Goal: Task Accomplishment & Management: Use online tool/utility

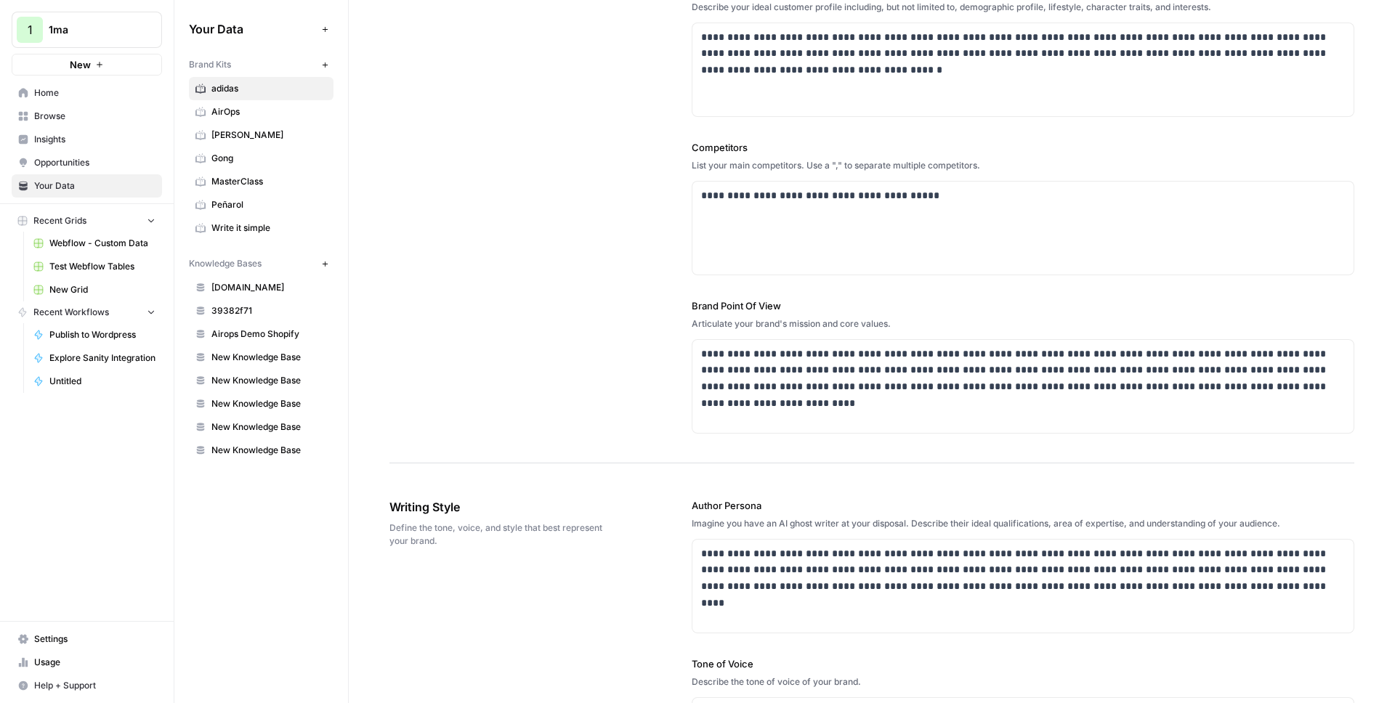
scroll to position [432, 0]
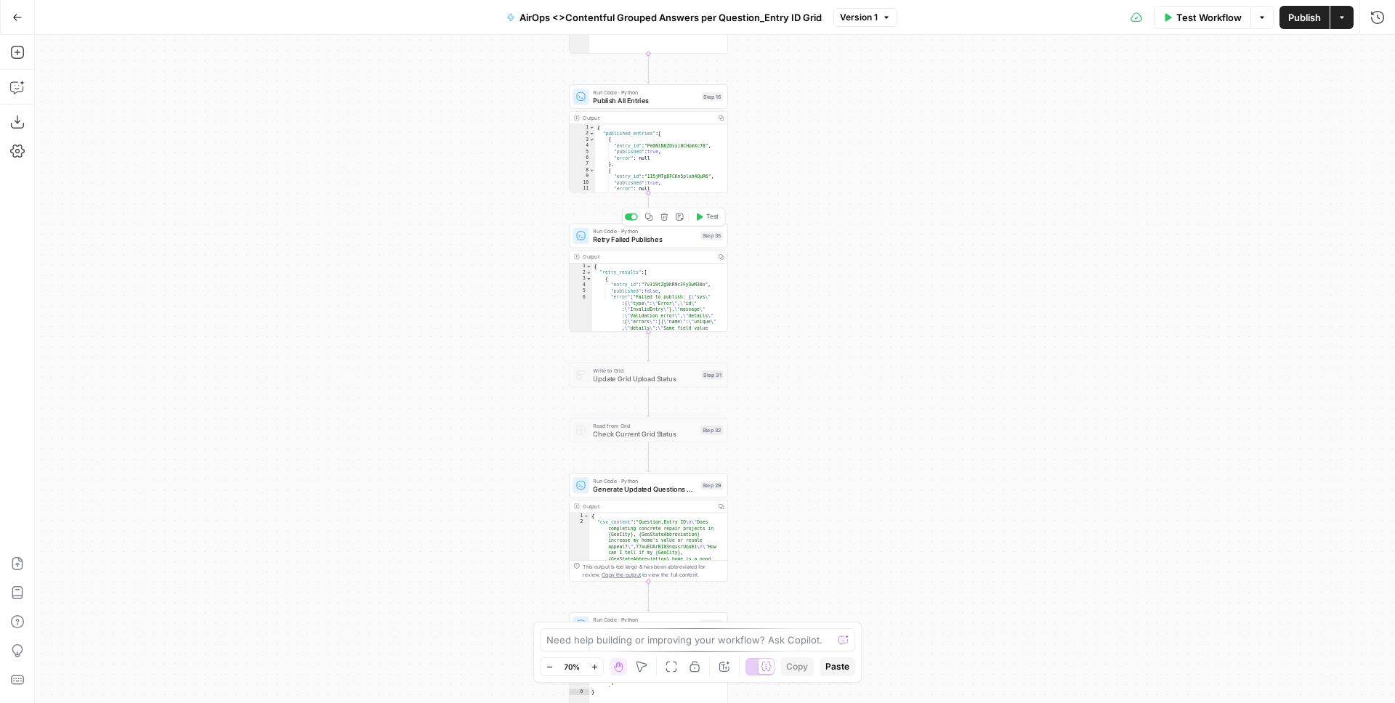
click at [659, 240] on span "Retry Failed Publishes" at bounding box center [644, 240] width 103 height 10
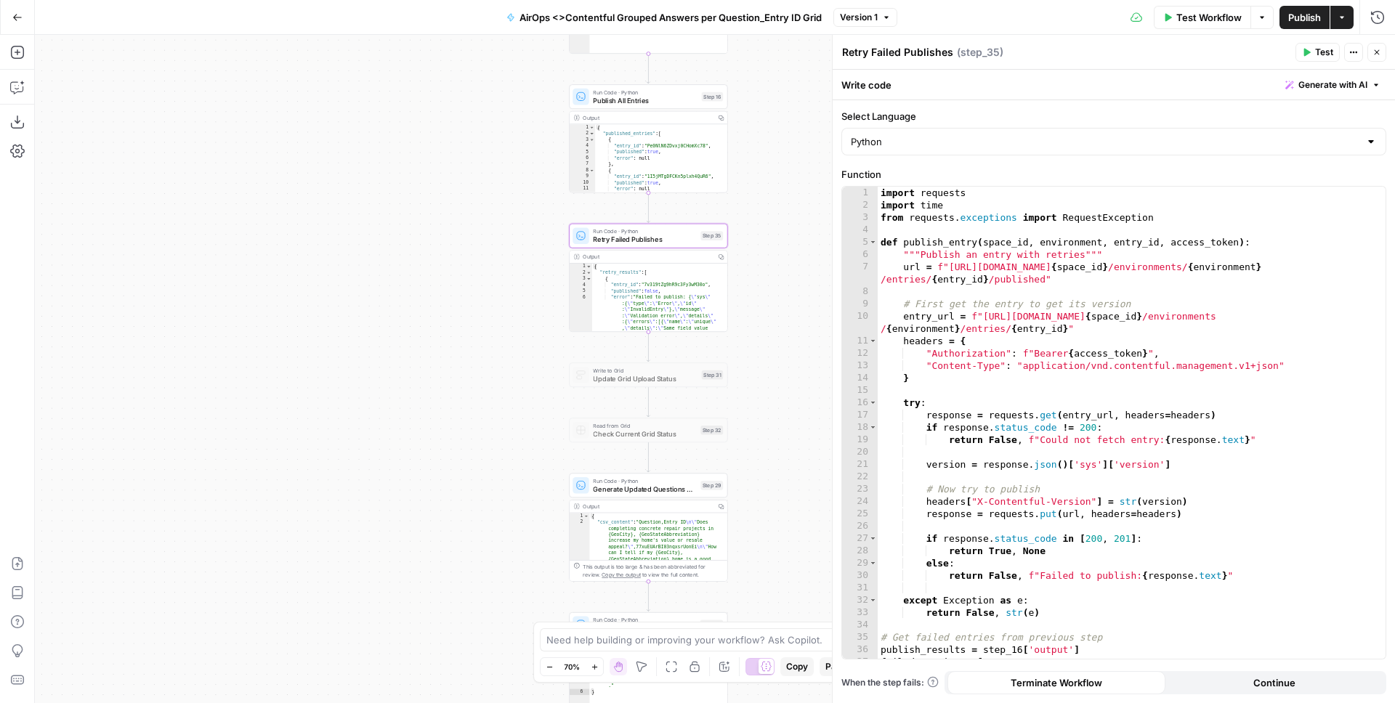
click at [1376, 50] on icon "button" at bounding box center [1377, 52] width 9 height 9
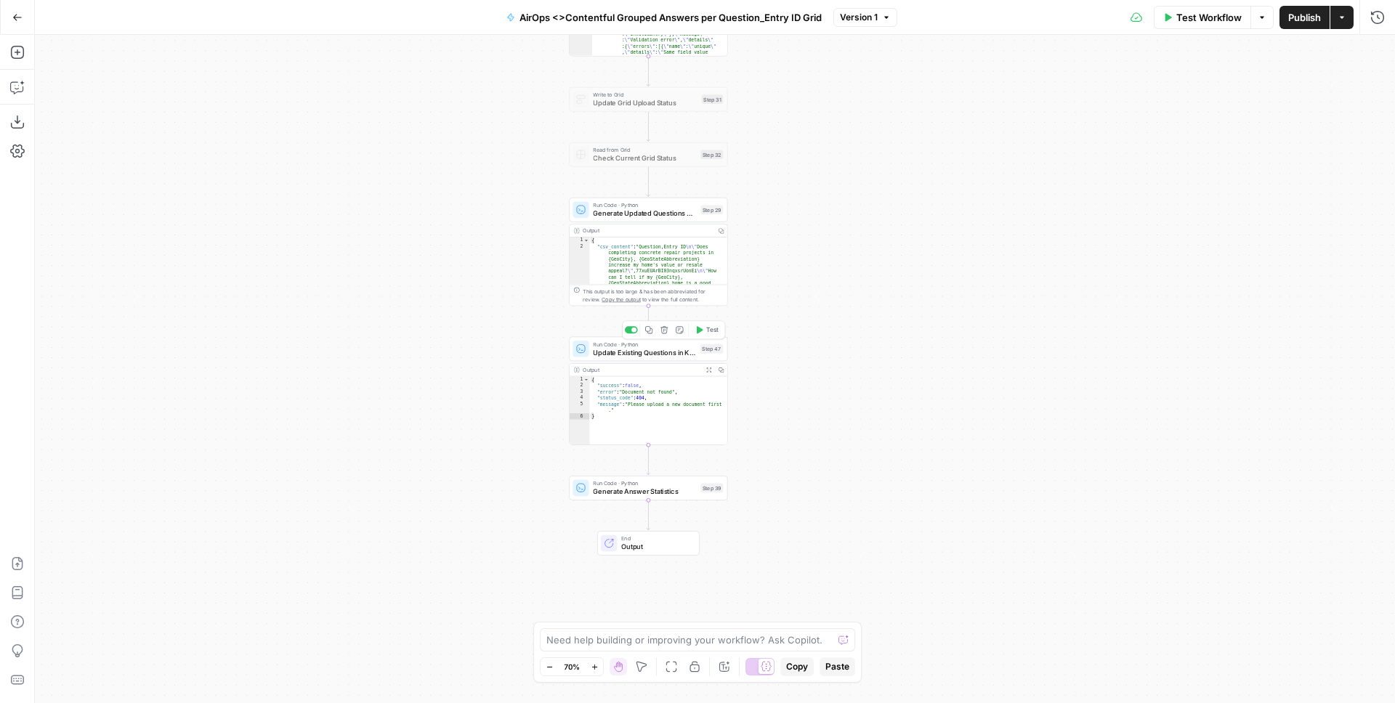
click at [686, 358] on span "Update Existing Questions in Knowledge Base" at bounding box center [644, 352] width 103 height 10
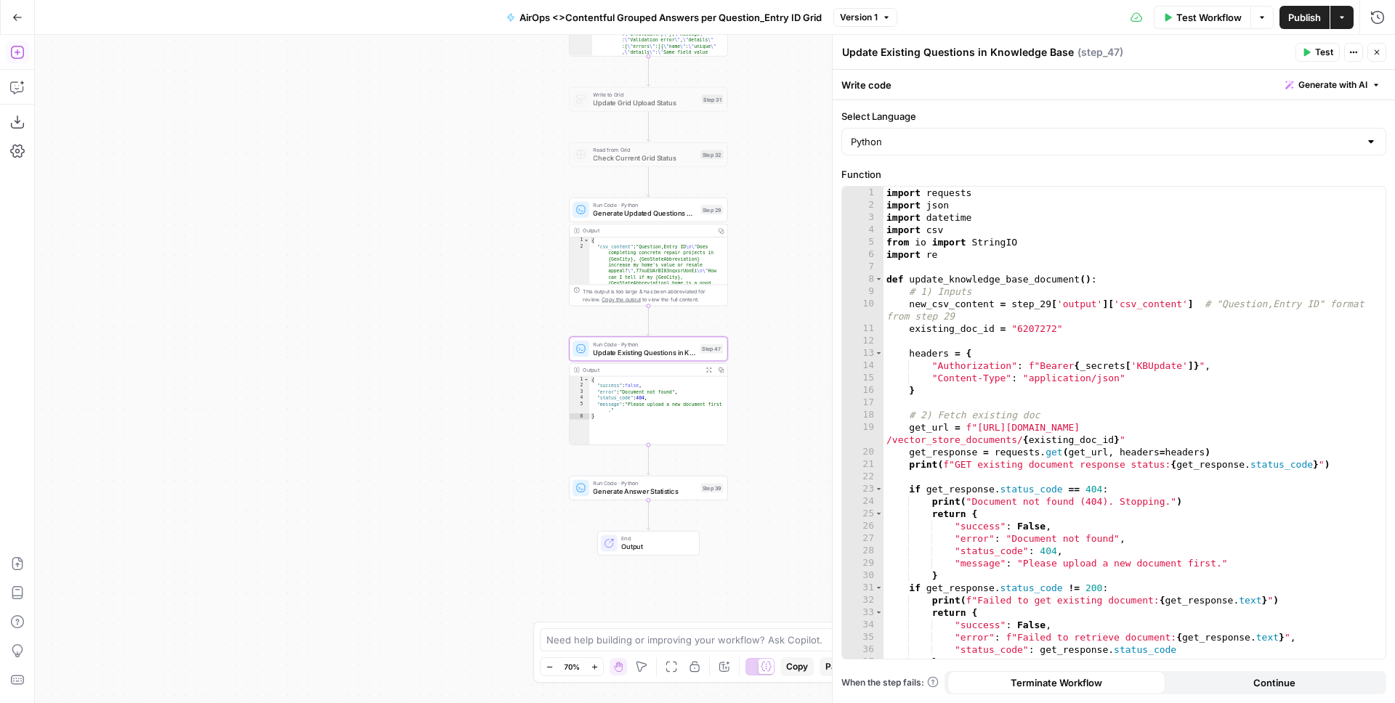
click at [16, 55] on icon "button" at bounding box center [17, 52] width 15 height 15
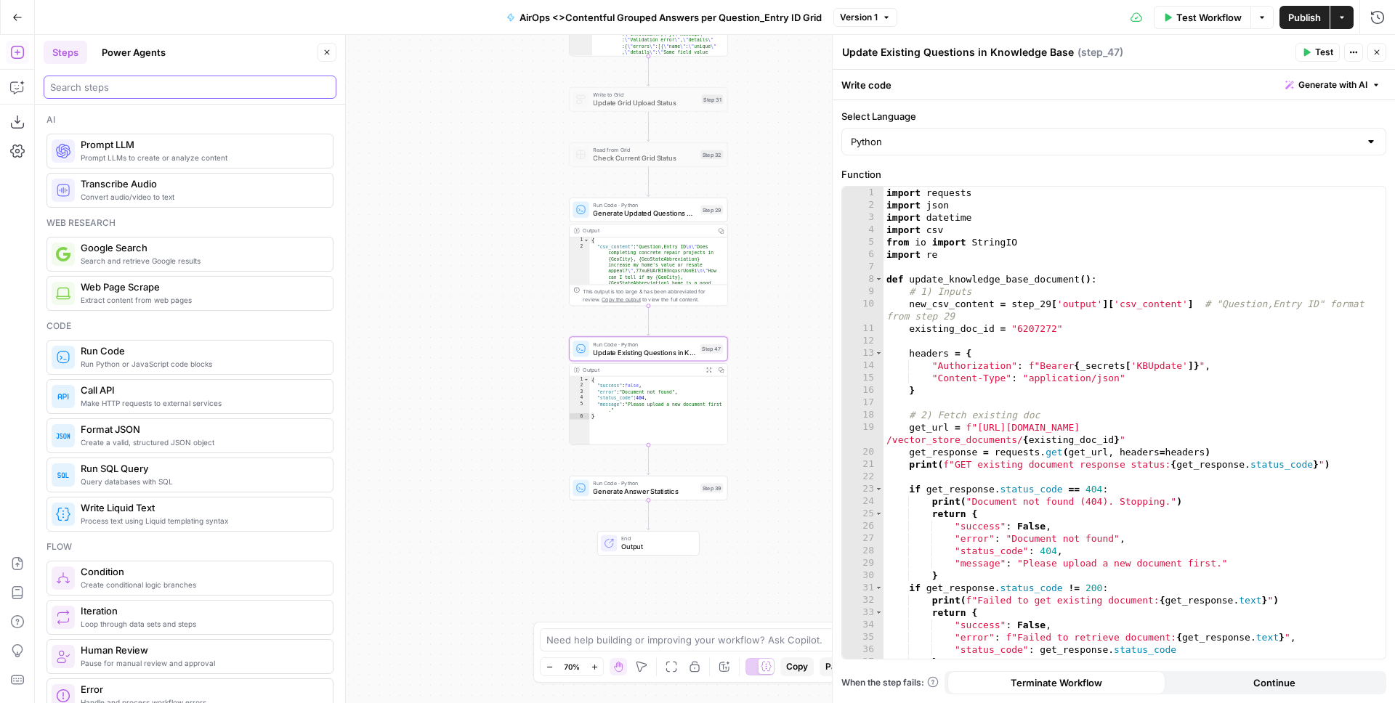
click at [94, 86] on input "search" at bounding box center [190, 87] width 280 height 15
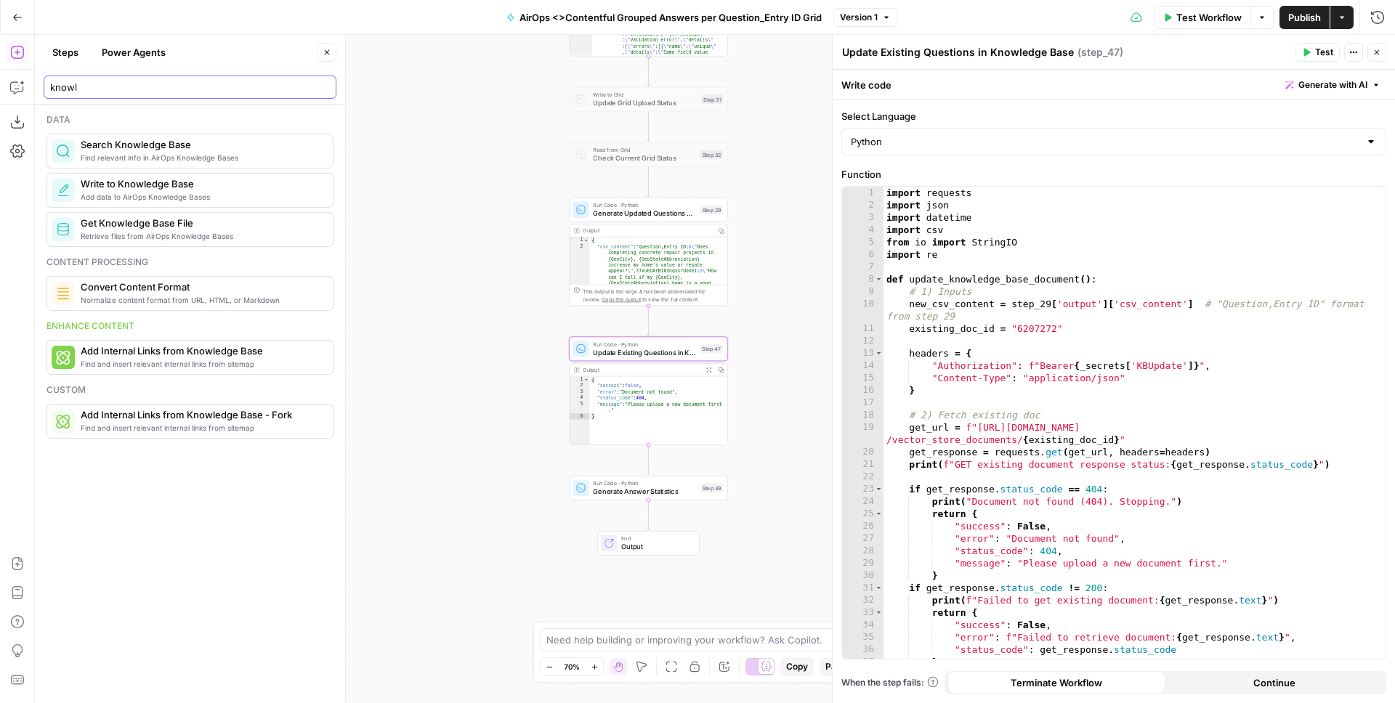
type input "knowl"
click at [1369, 20] on button "Run History" at bounding box center [1377, 17] width 23 height 23
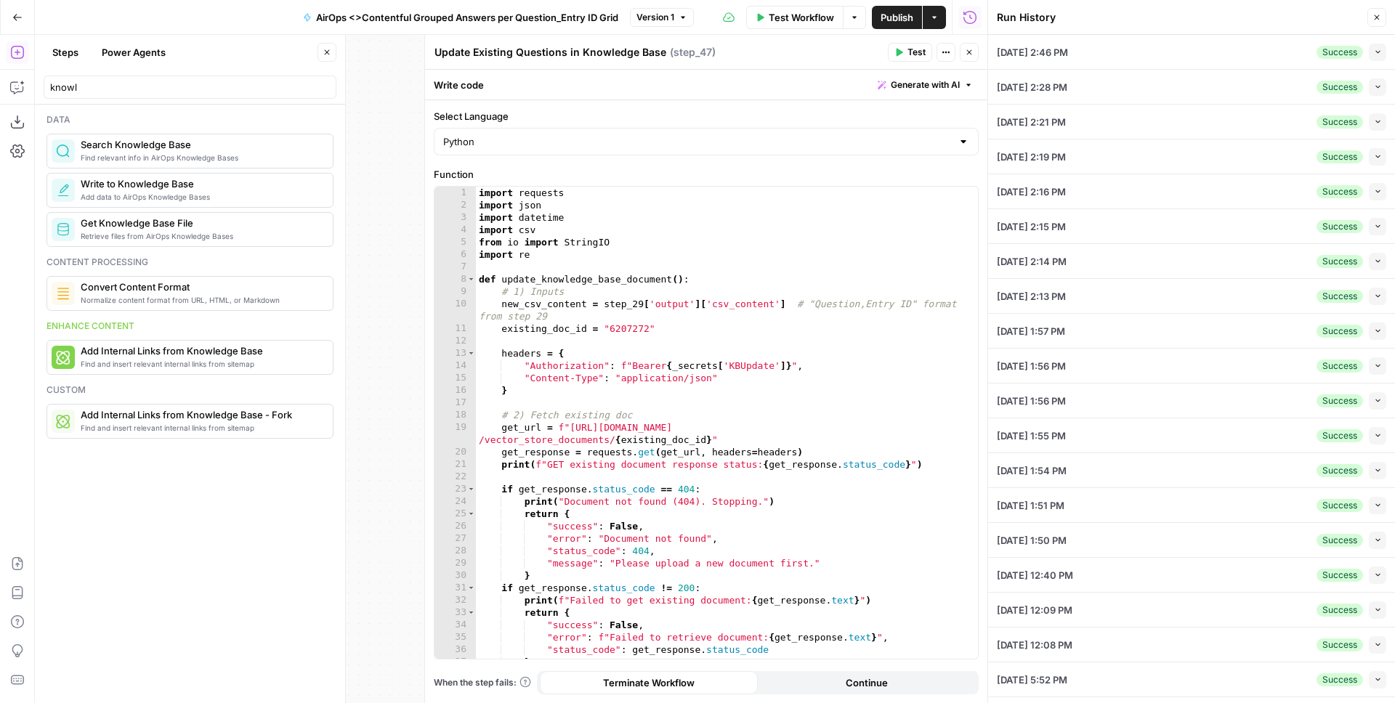
click at [1374, 53] on icon "button" at bounding box center [1378, 52] width 8 height 8
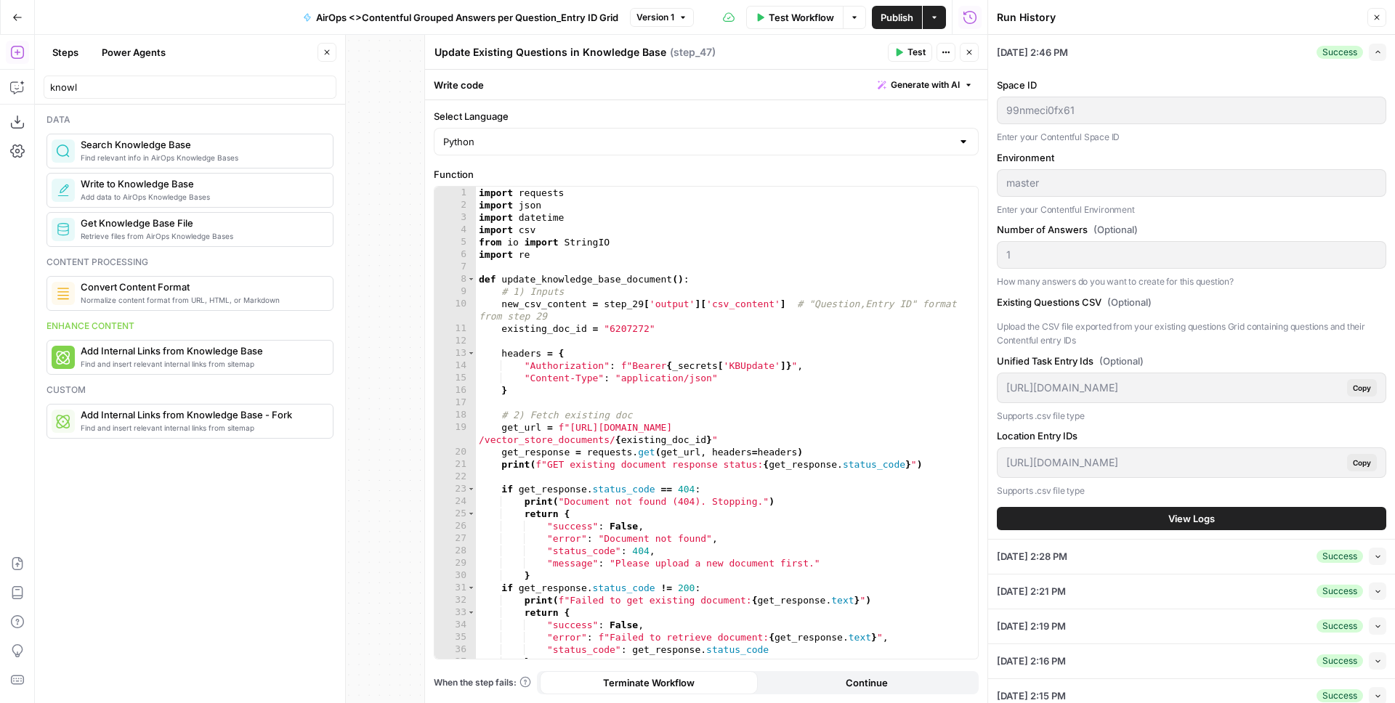
click at [1130, 515] on button "View Logs" at bounding box center [1192, 518] width 390 height 23
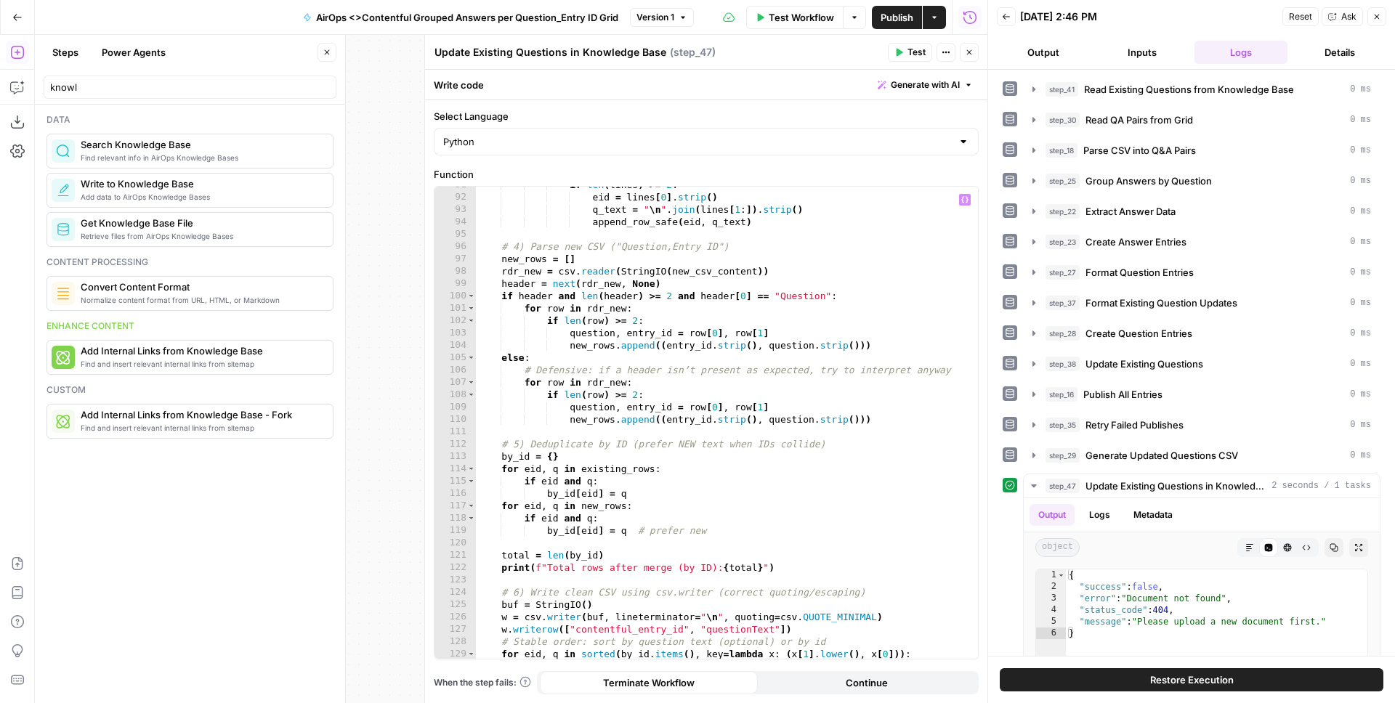
scroll to position [1157, 0]
click at [782, 290] on div "if len ( lines ) >= 2 : eid = lines [ 0 ] . strip ( ) q_text = " \n " . join ( …" at bounding box center [721, 427] width 491 height 497
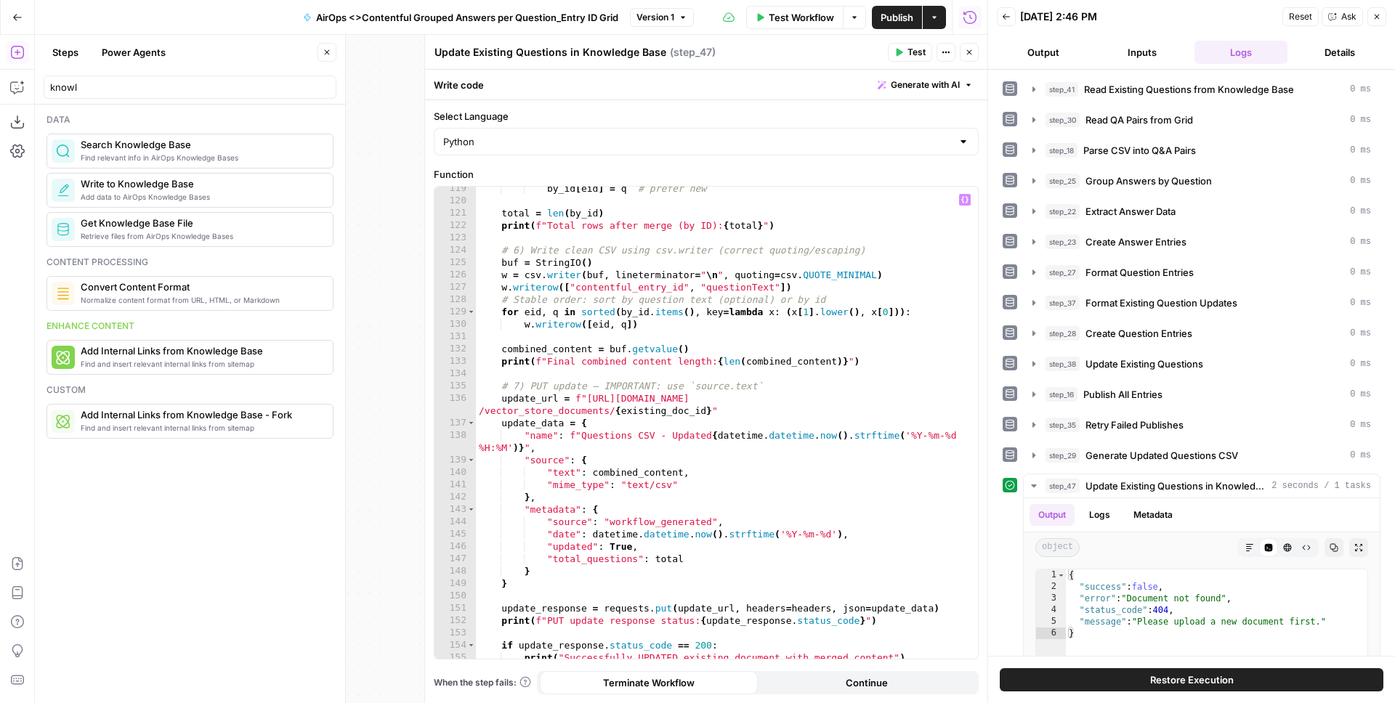
scroll to position [1499, 0]
click at [634, 477] on div "by_id [ eid ] = q # prefer new total = len ( by_id ) print ( f"Total rows after…" at bounding box center [721, 430] width 491 height 497
type textarea "**********"
click at [634, 477] on div "by_id [ eid ] = q # prefer new total = len ( by_id ) print ( f"Total rows after…" at bounding box center [721, 430] width 491 height 497
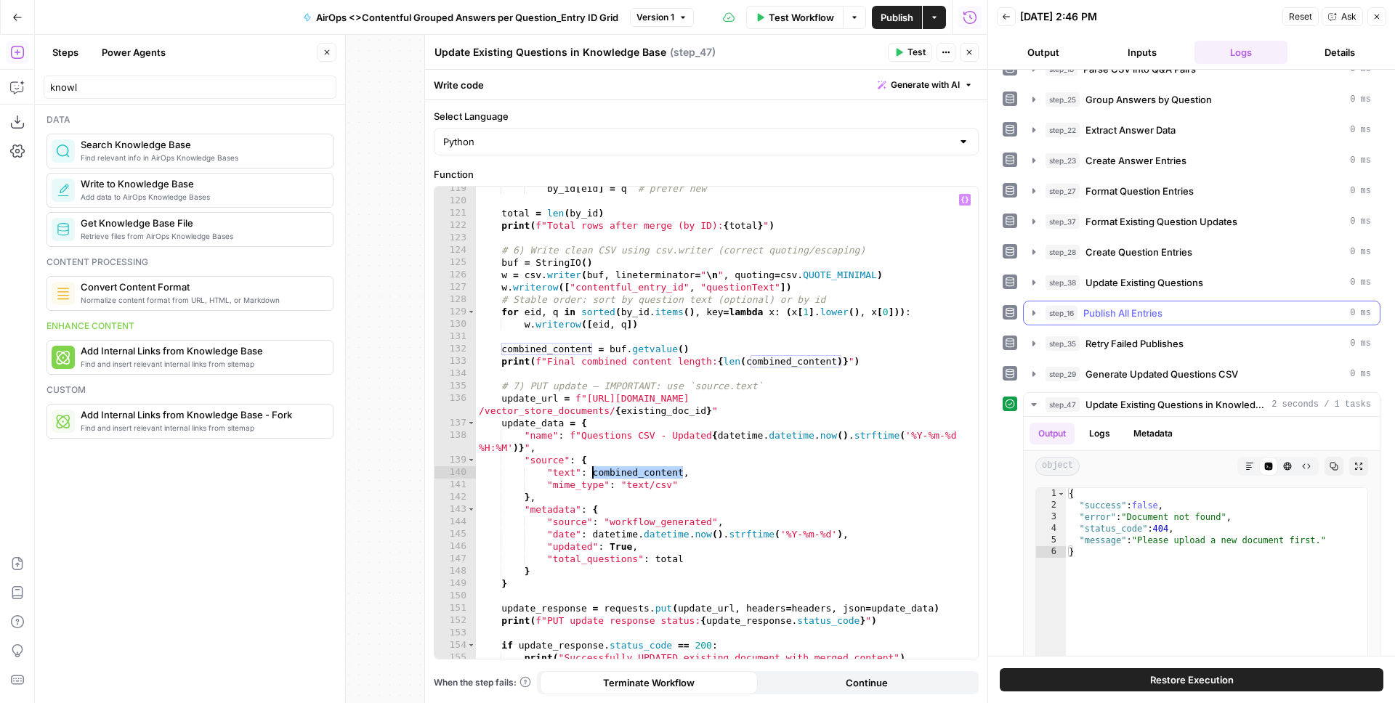
scroll to position [100, 0]
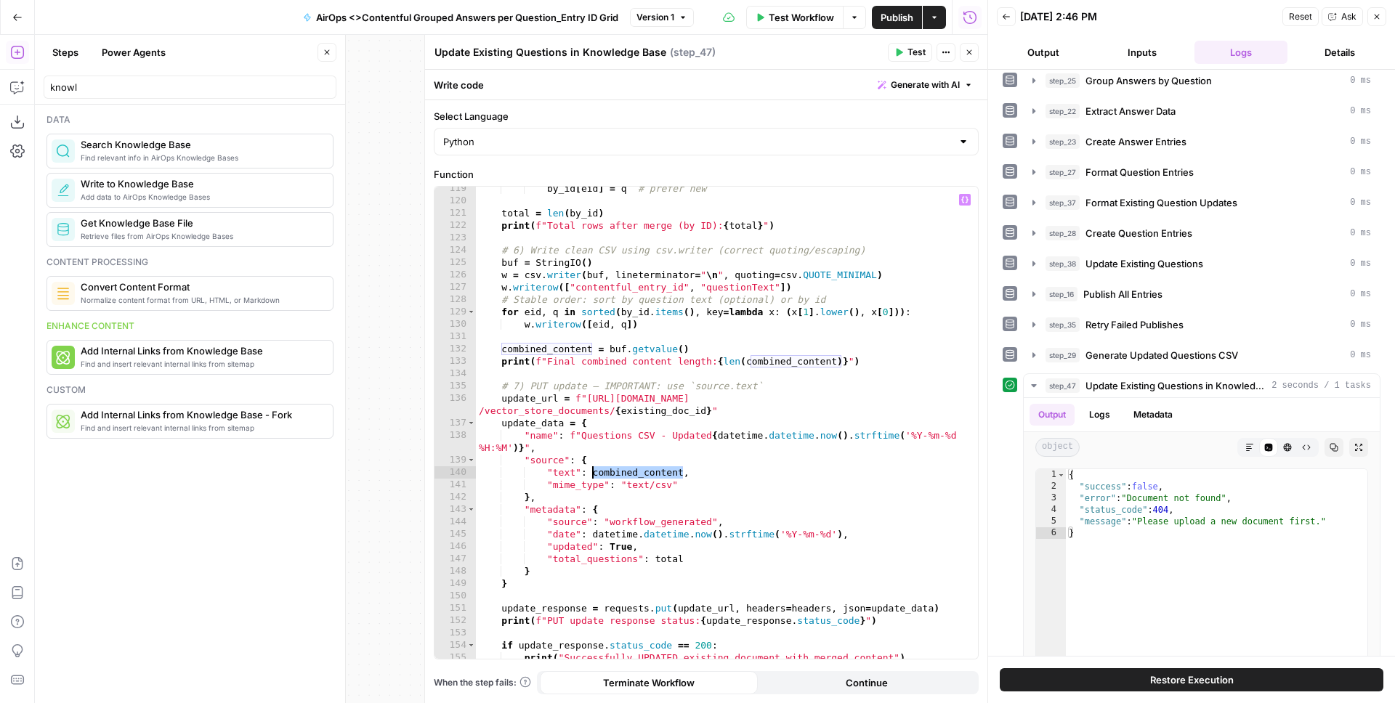
click at [1002, 20] on icon "button" at bounding box center [1006, 16] width 9 height 9
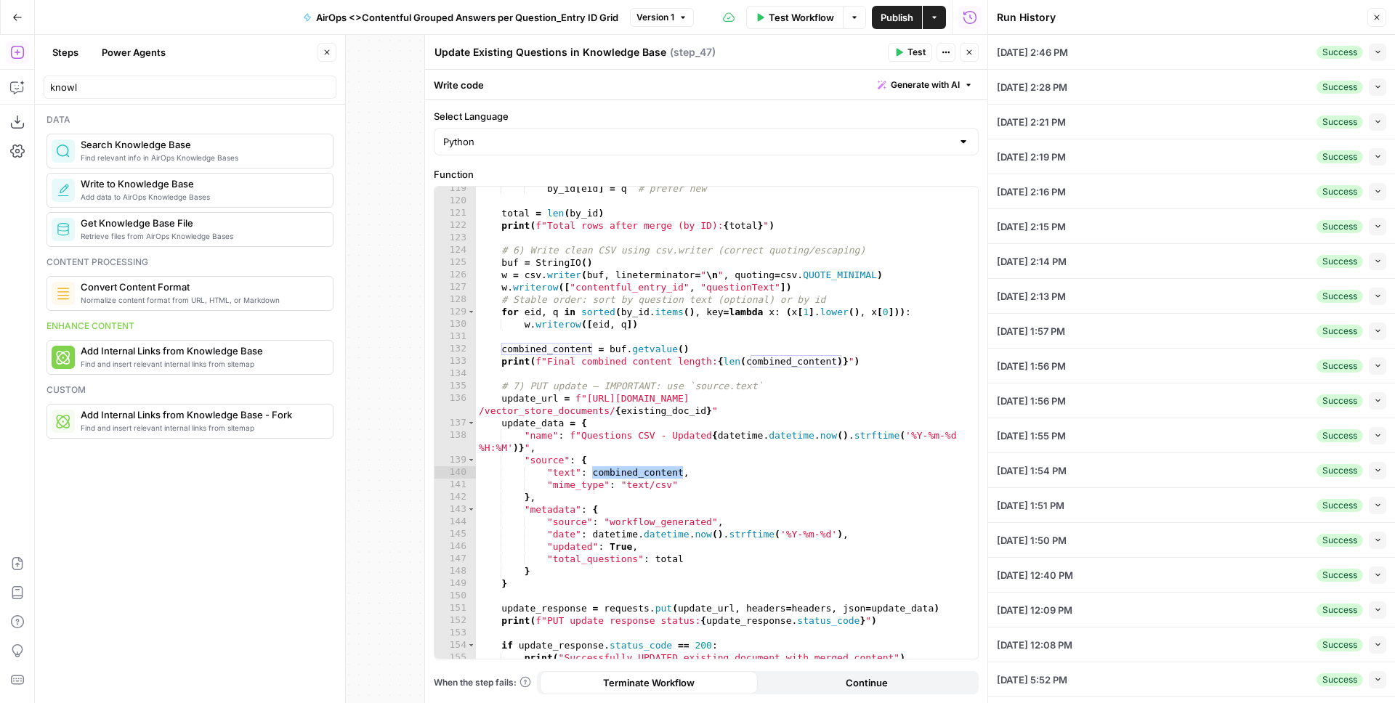
click at [1374, 83] on icon "button" at bounding box center [1378, 87] width 8 height 8
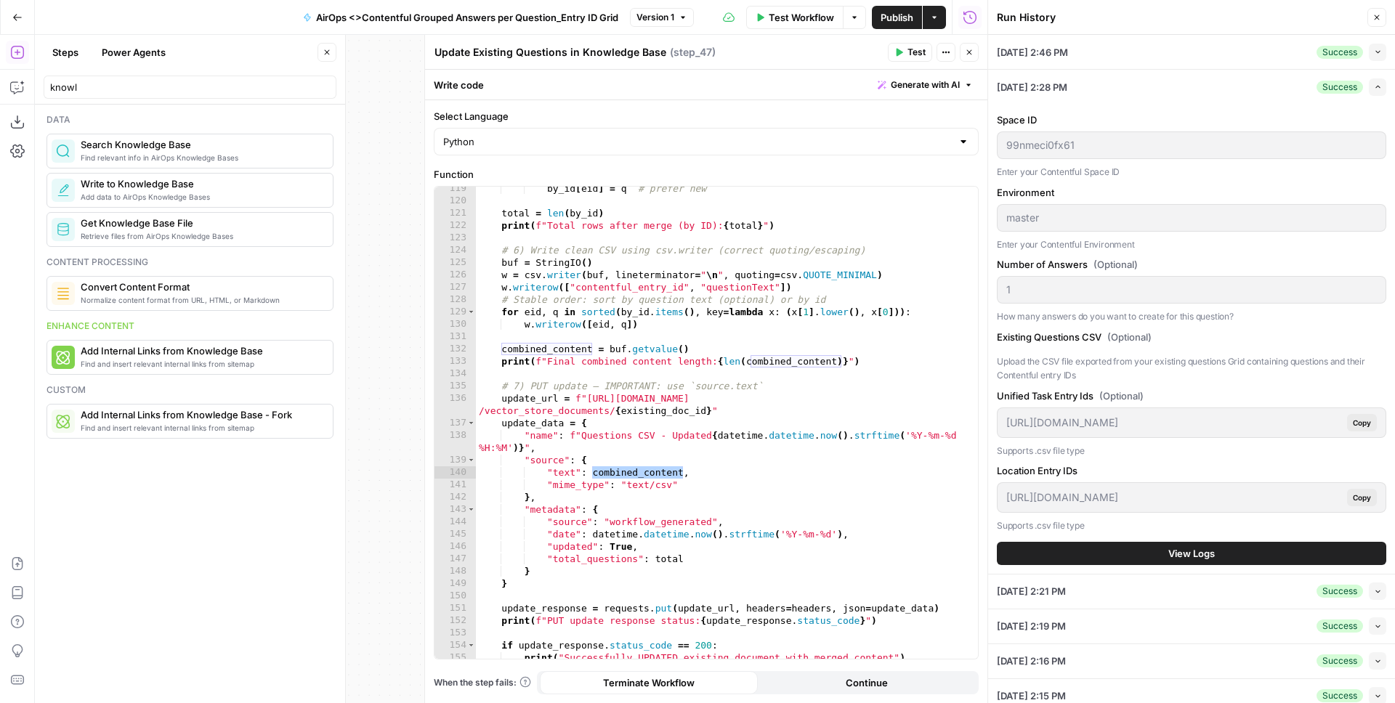
click at [1147, 557] on button "View Logs" at bounding box center [1192, 553] width 390 height 23
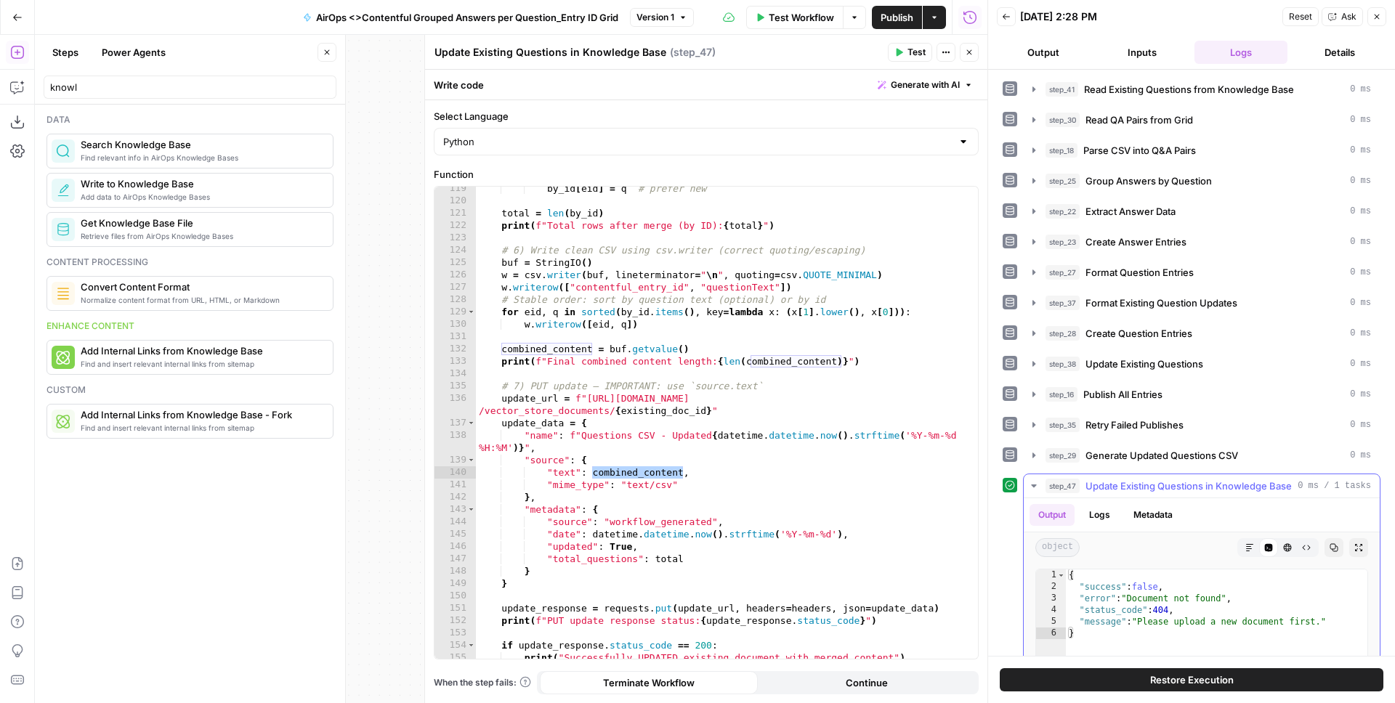
scroll to position [90, 0]
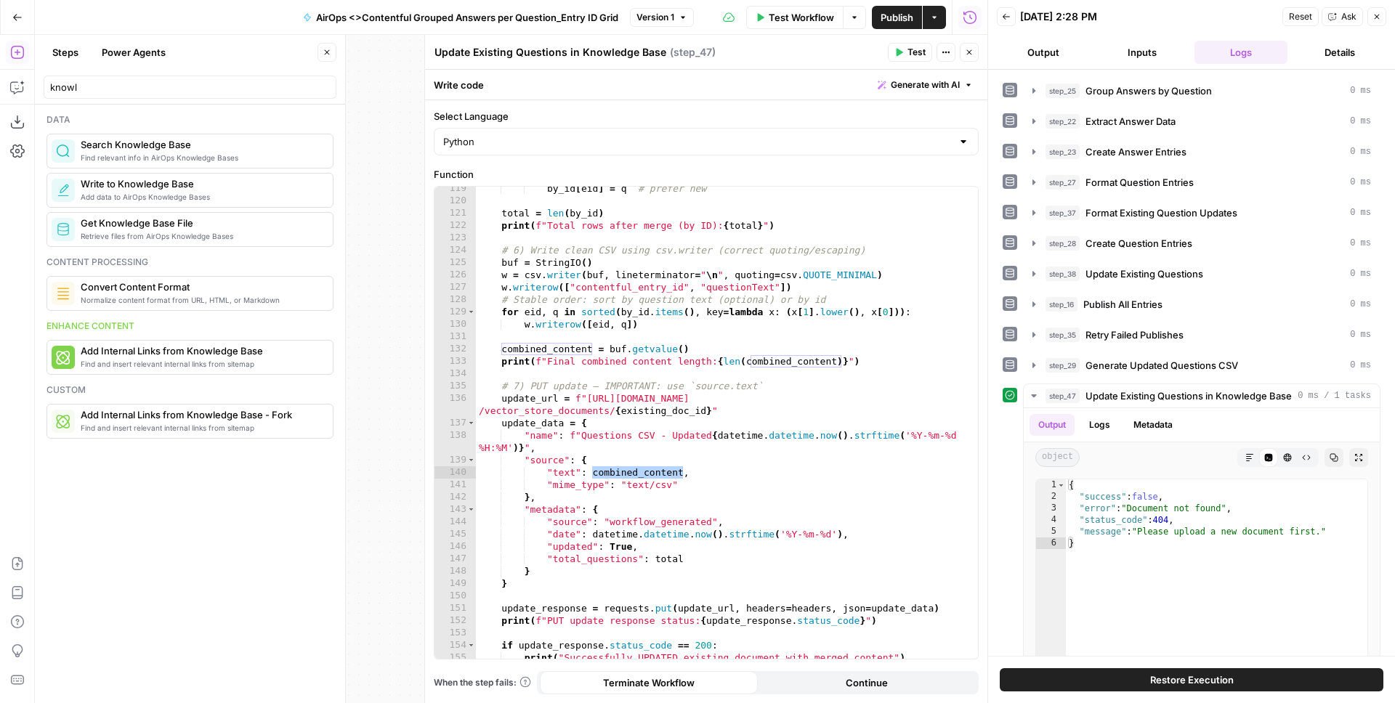
click at [1008, 21] on button "Back" at bounding box center [1006, 16] width 19 height 19
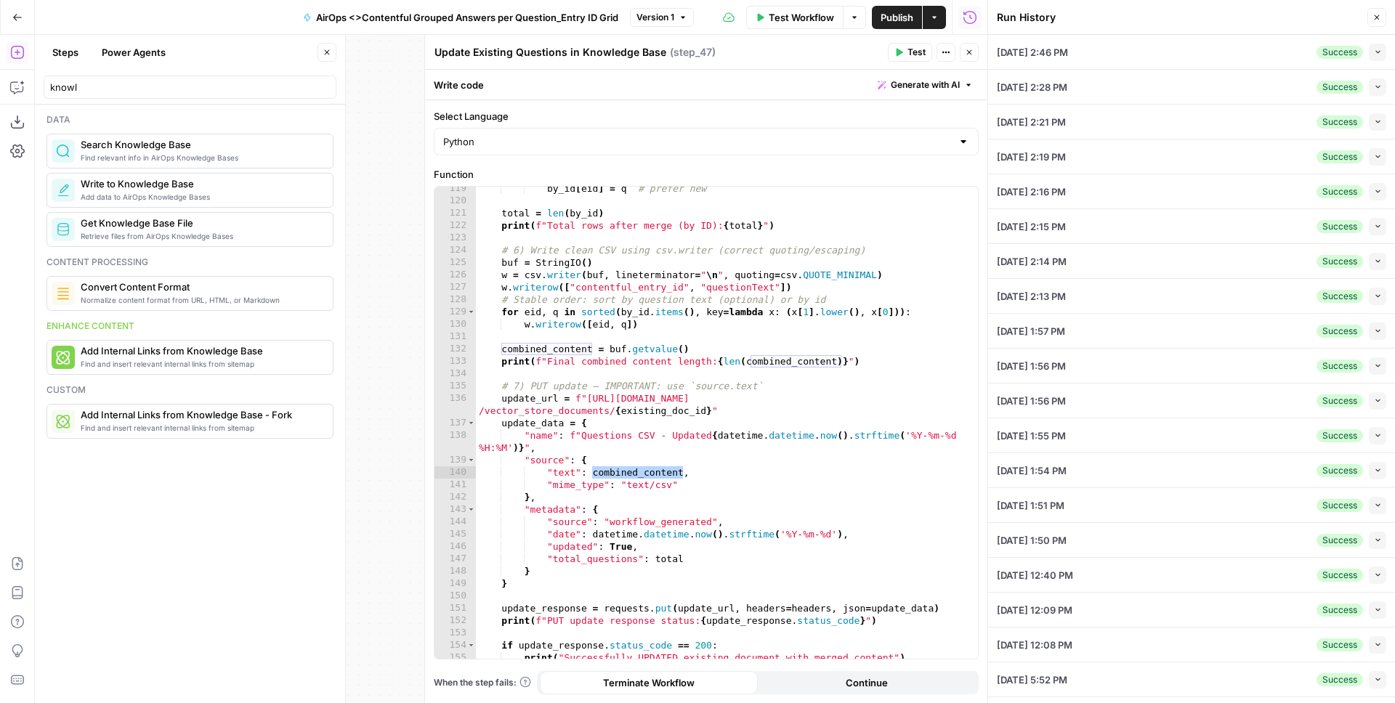
click at [1369, 127] on button "Collapse" at bounding box center [1377, 121] width 17 height 17
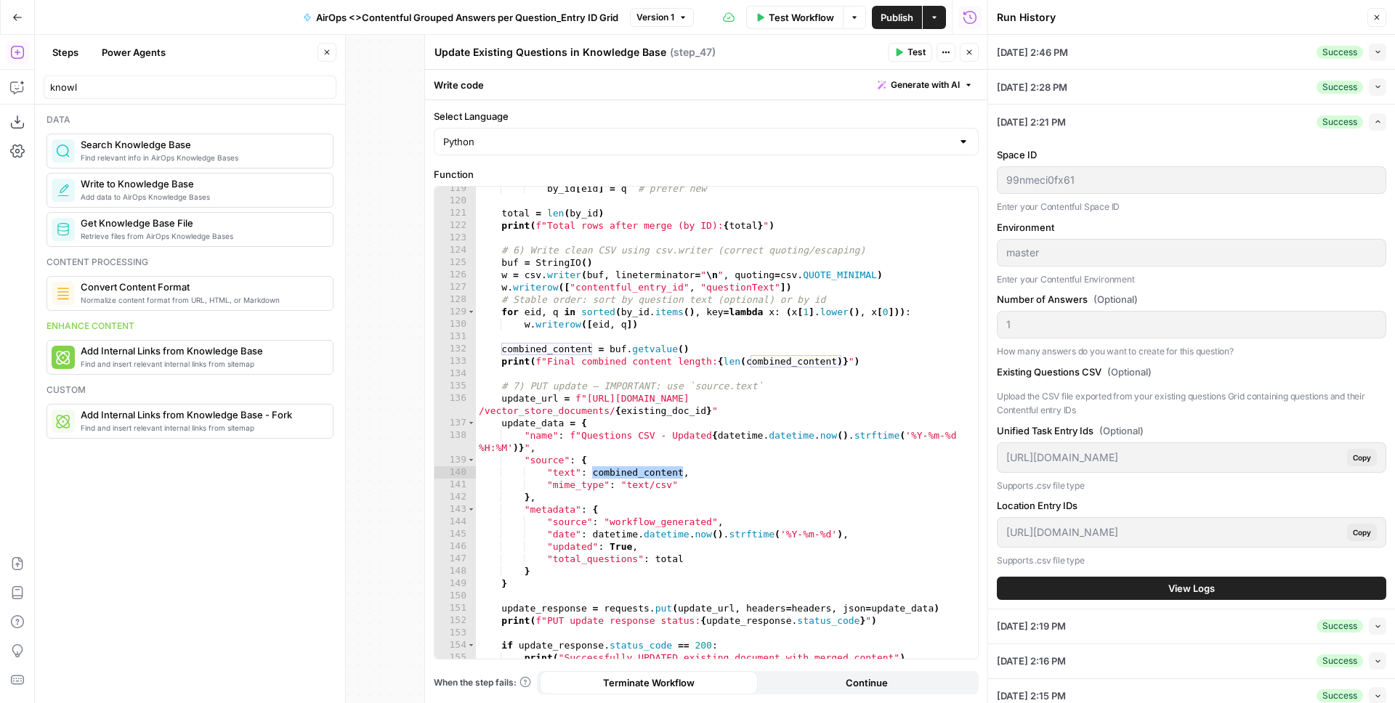
click at [1169, 587] on span "View Logs" at bounding box center [1192, 588] width 47 height 15
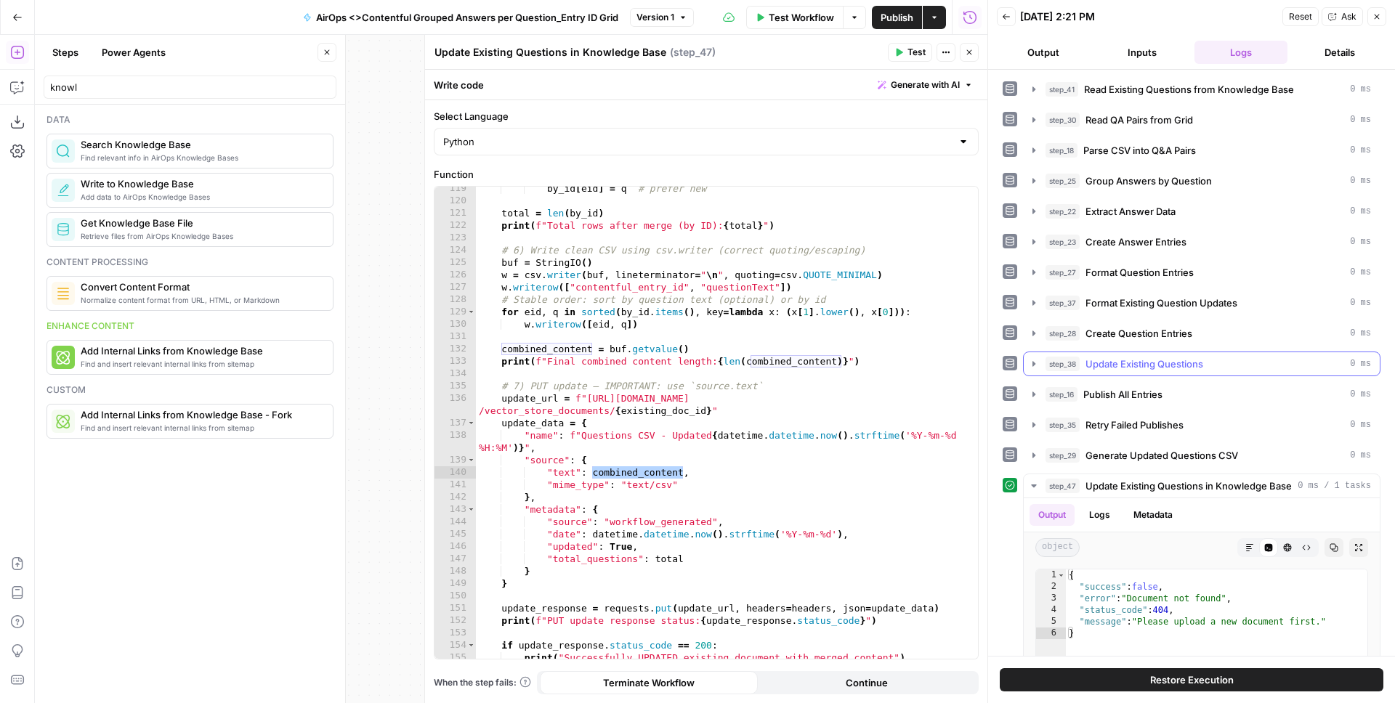
scroll to position [180, 0]
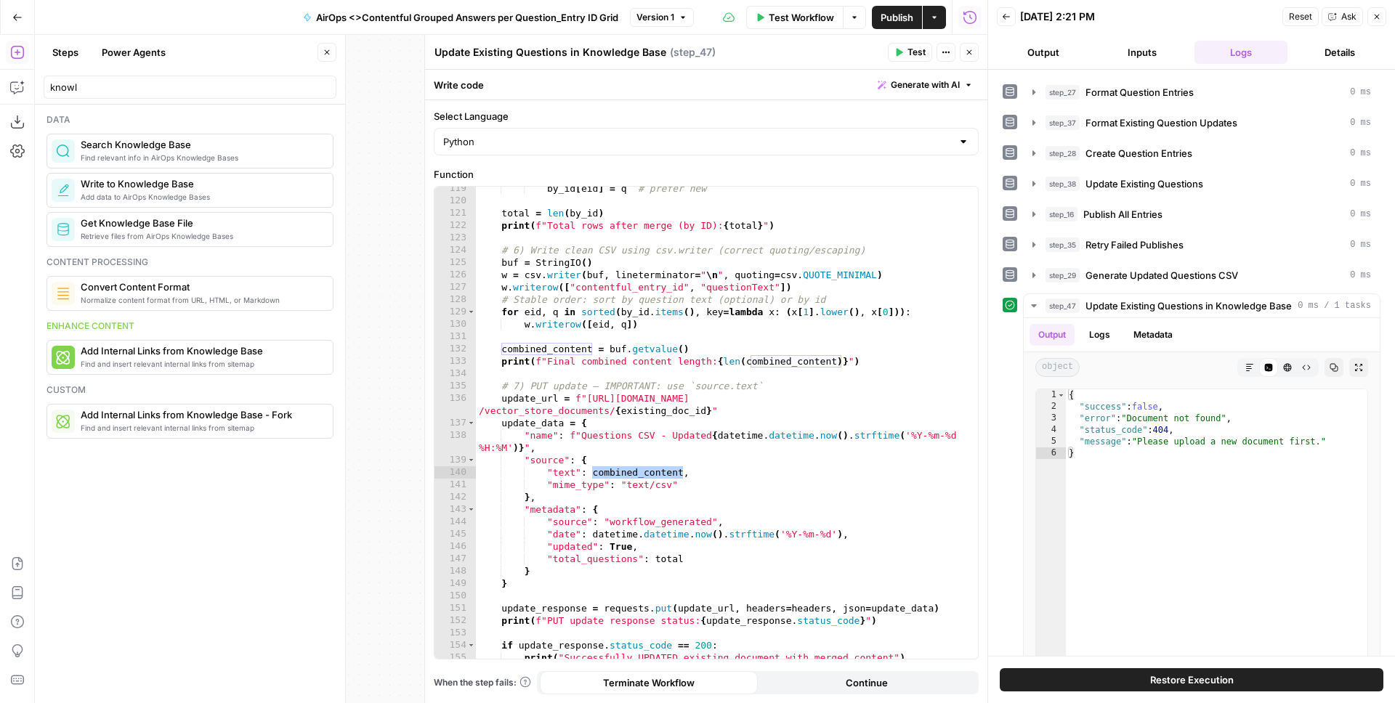
click at [998, 15] on button "Back" at bounding box center [1006, 16] width 19 height 19
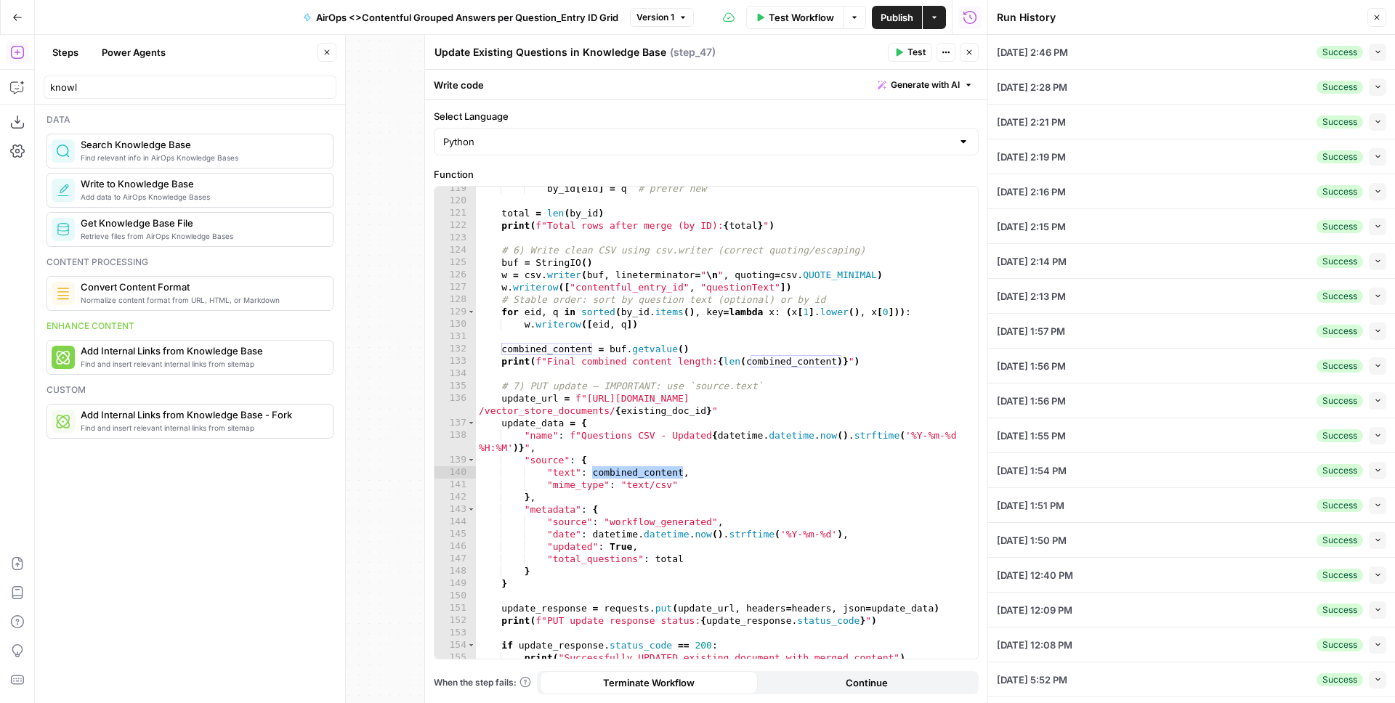
click at [1374, 188] on icon "button" at bounding box center [1378, 192] width 8 height 8
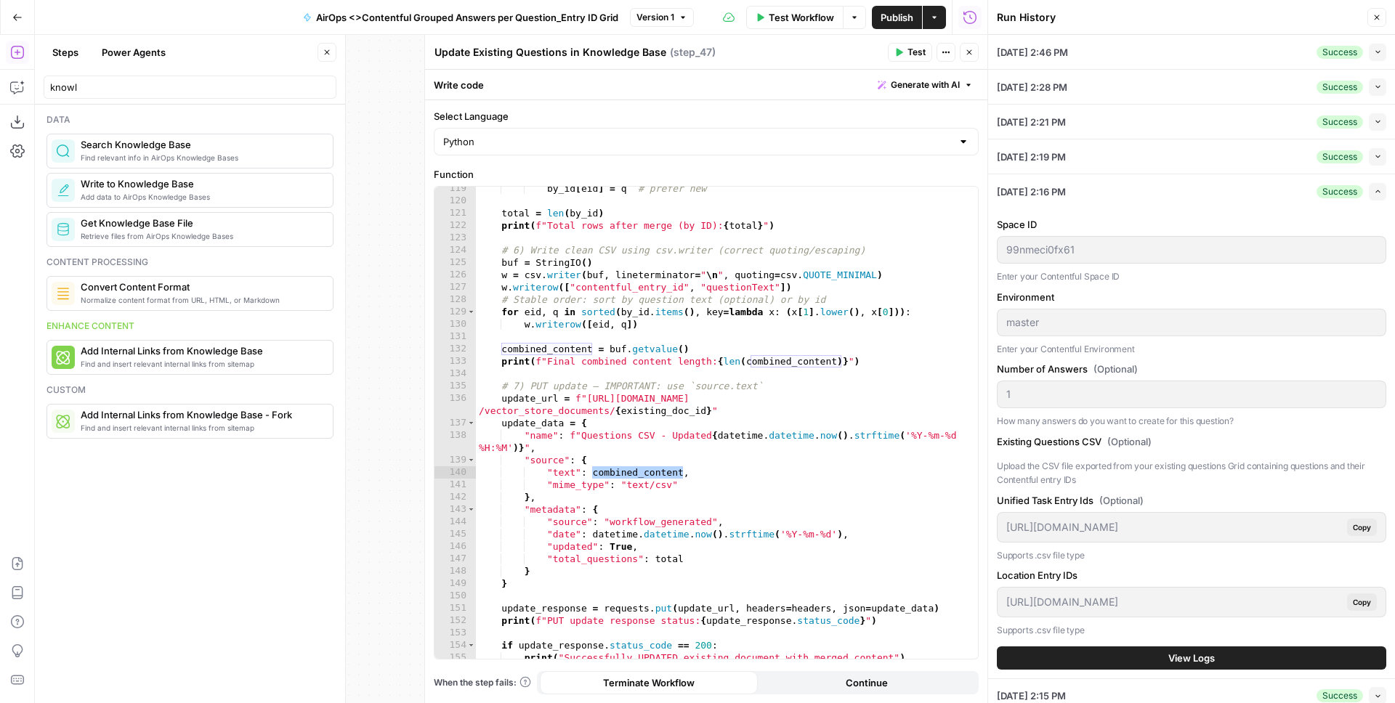
click at [1169, 661] on span "View Logs" at bounding box center [1192, 658] width 47 height 15
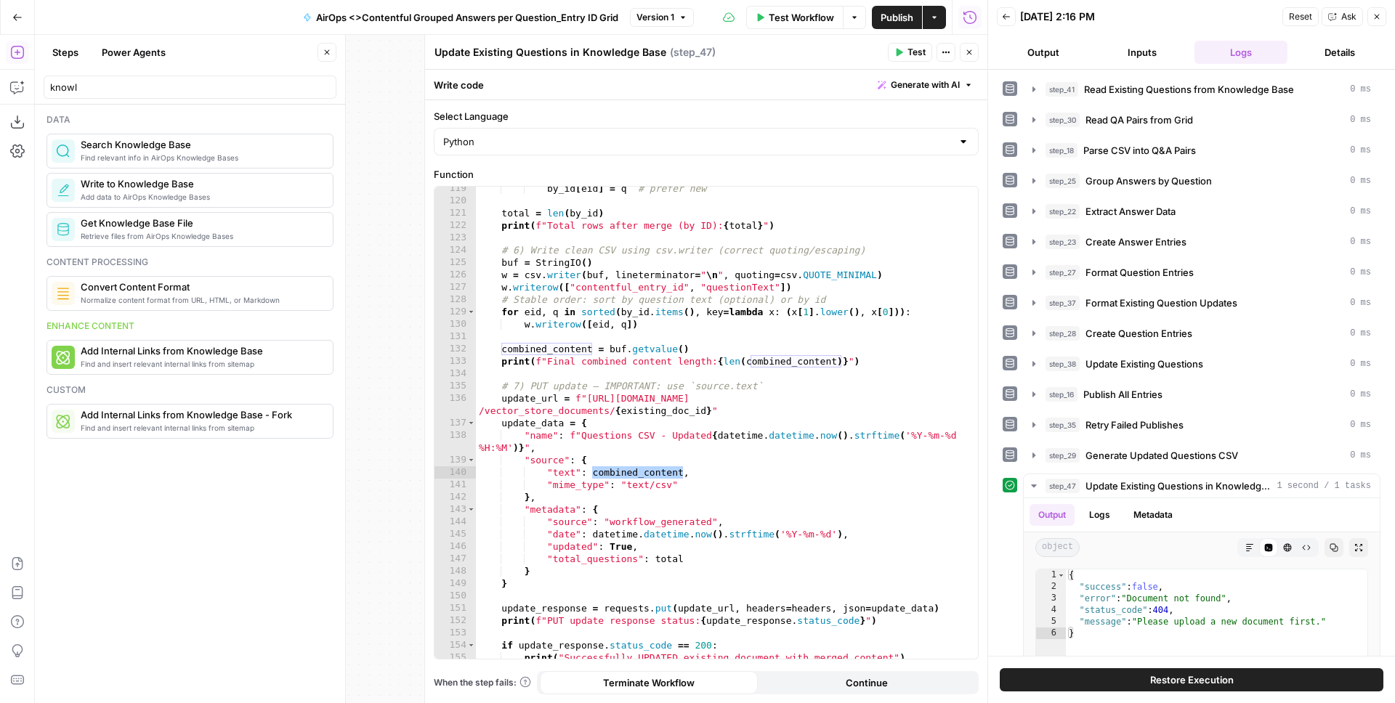
click at [1006, 20] on icon "button" at bounding box center [1006, 16] width 9 height 9
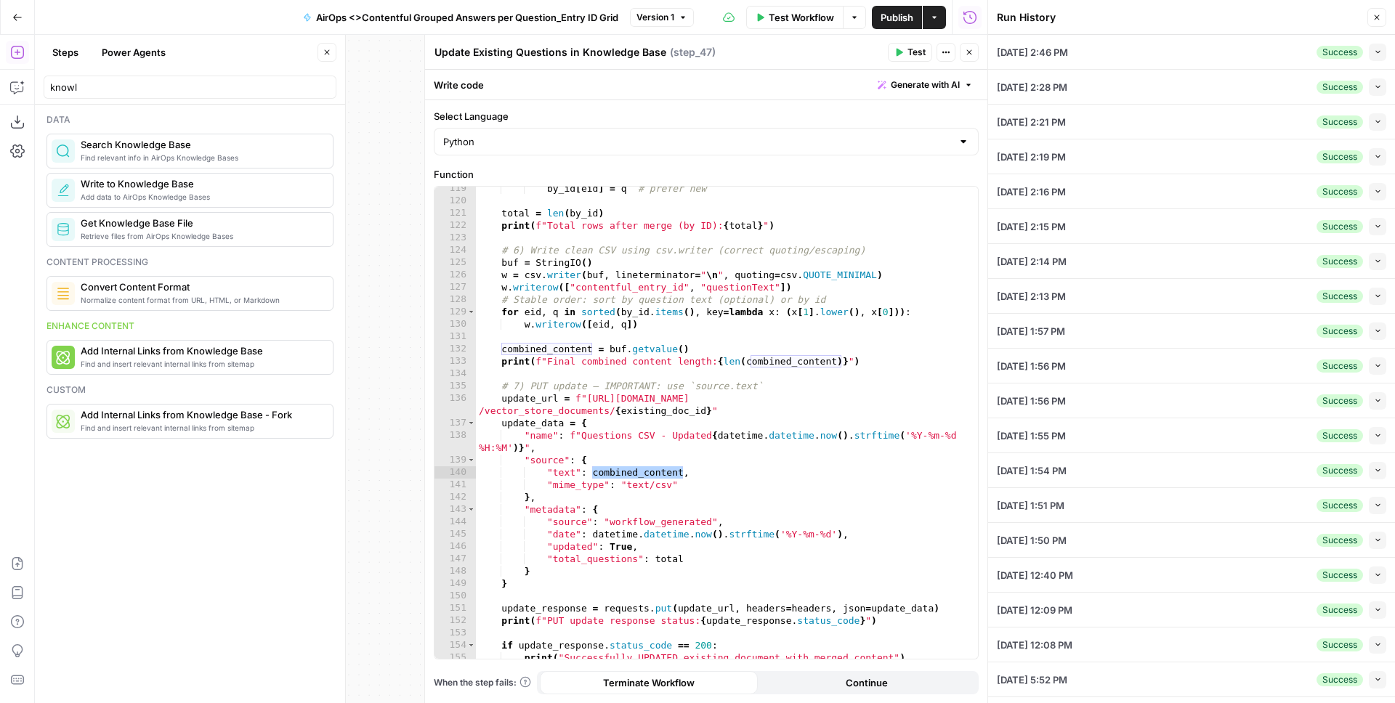
scroll to position [29, 0]
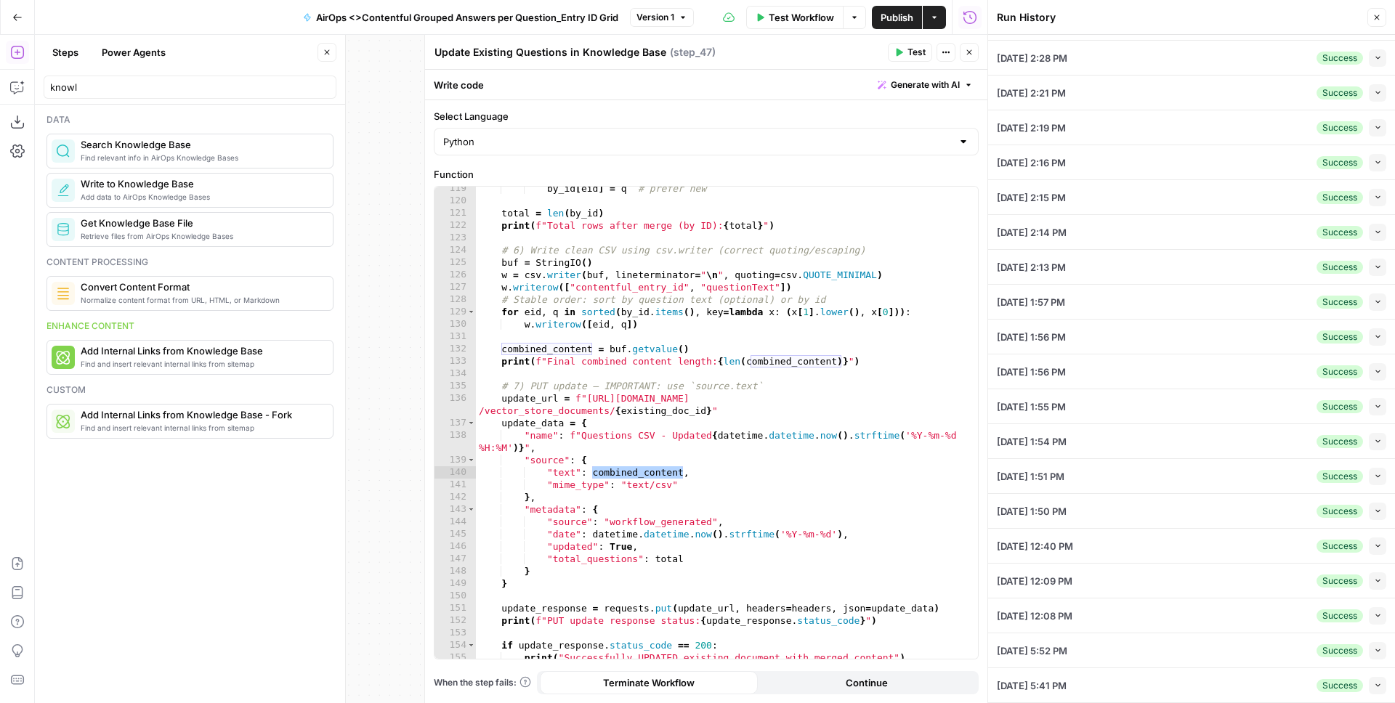
click at [1374, 618] on icon "button" at bounding box center [1378, 616] width 8 height 8
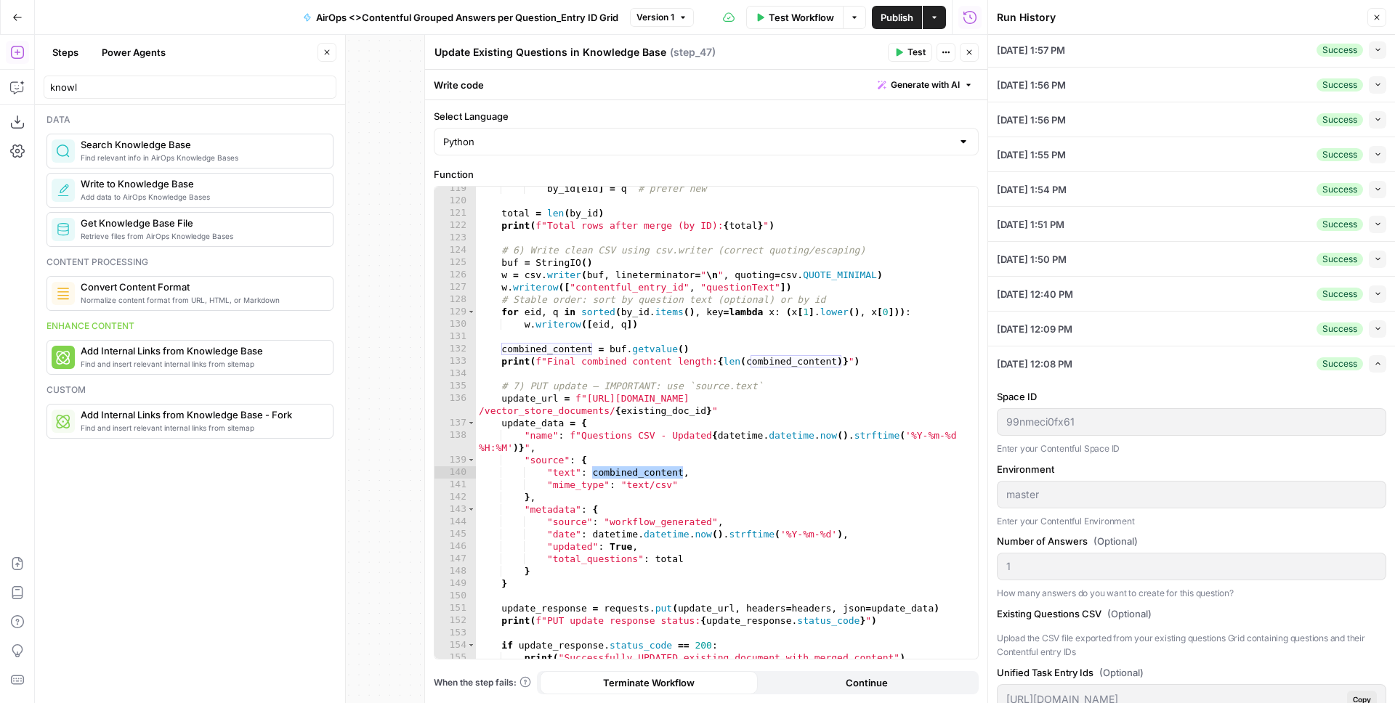
scroll to position [499, 0]
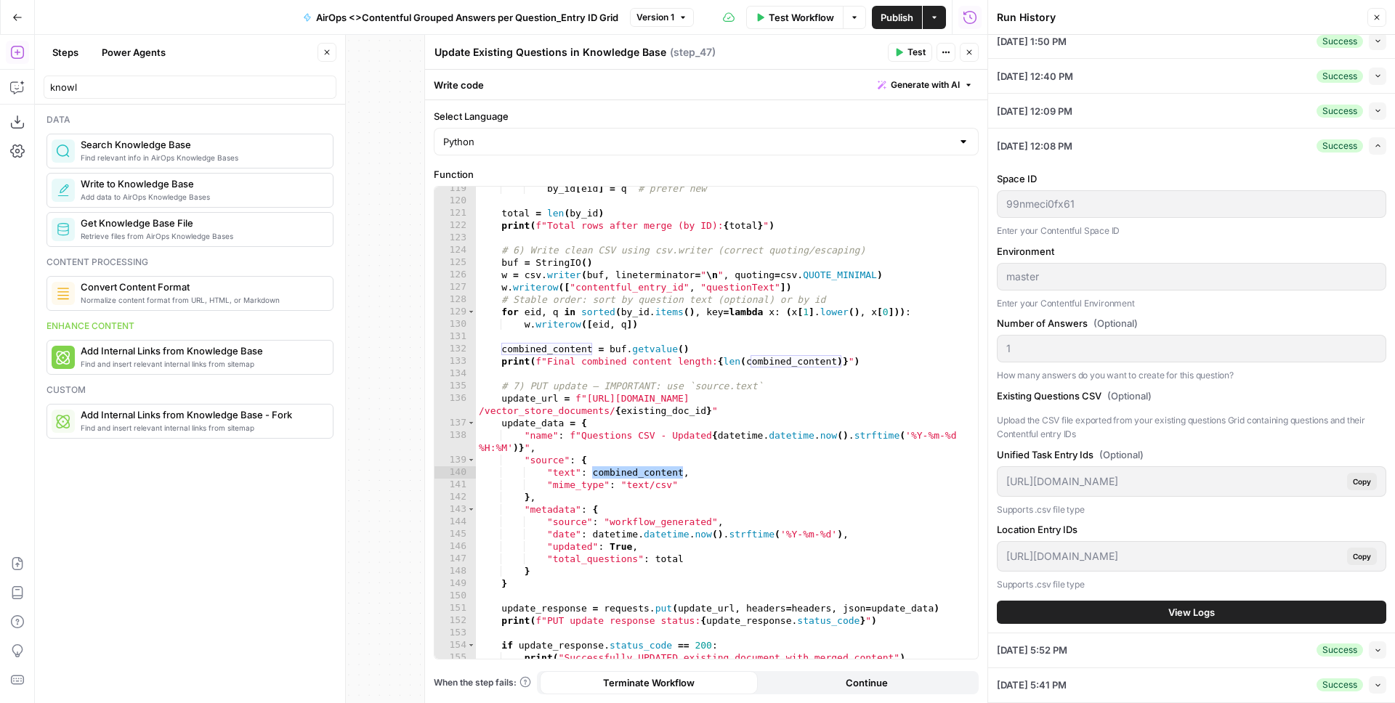
click at [1135, 616] on button "View Logs" at bounding box center [1192, 612] width 390 height 23
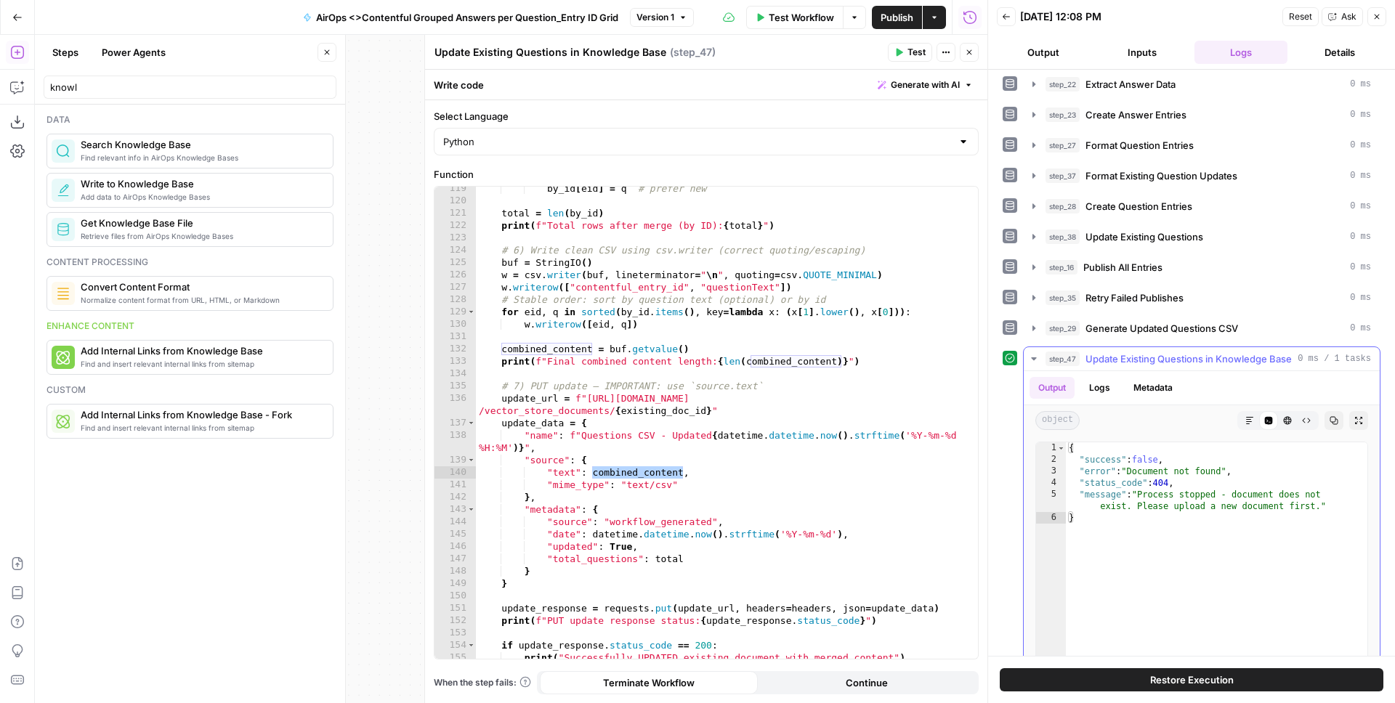
scroll to position [146, 0]
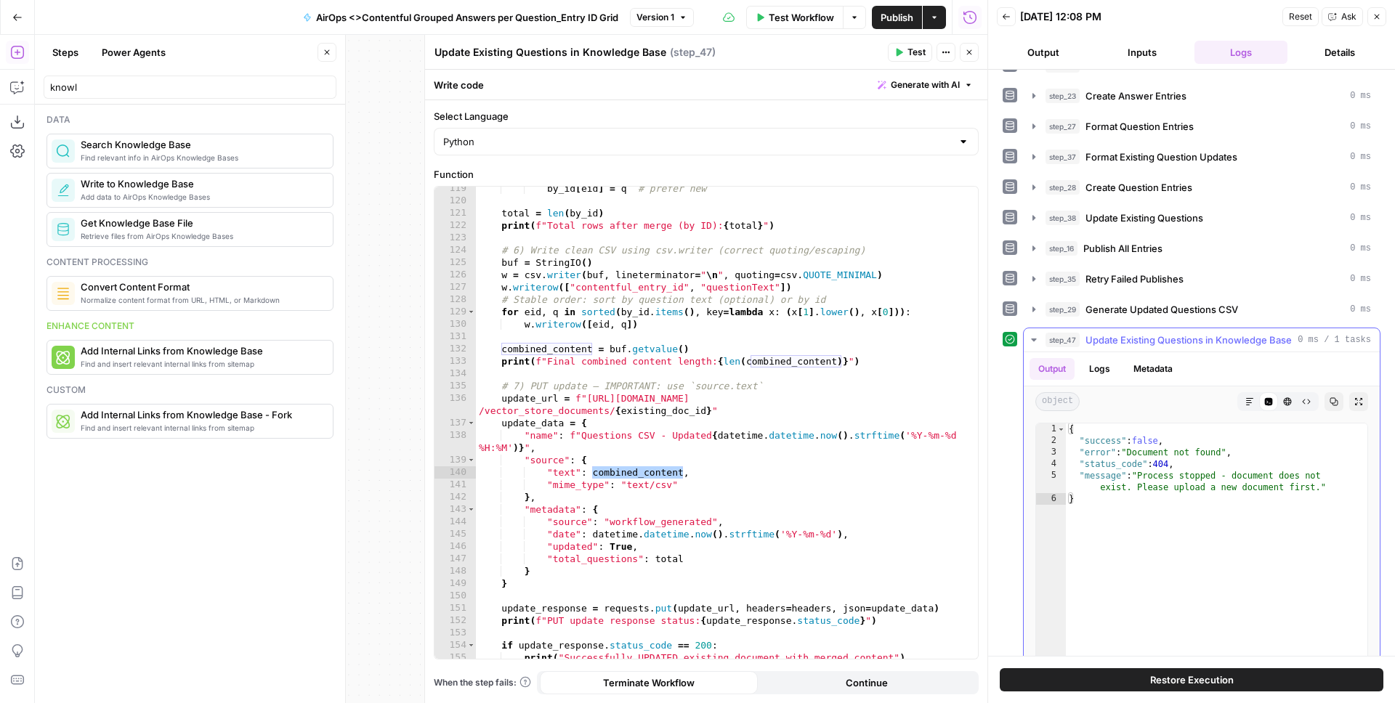
click at [1097, 359] on button "Logs" at bounding box center [1100, 369] width 39 height 22
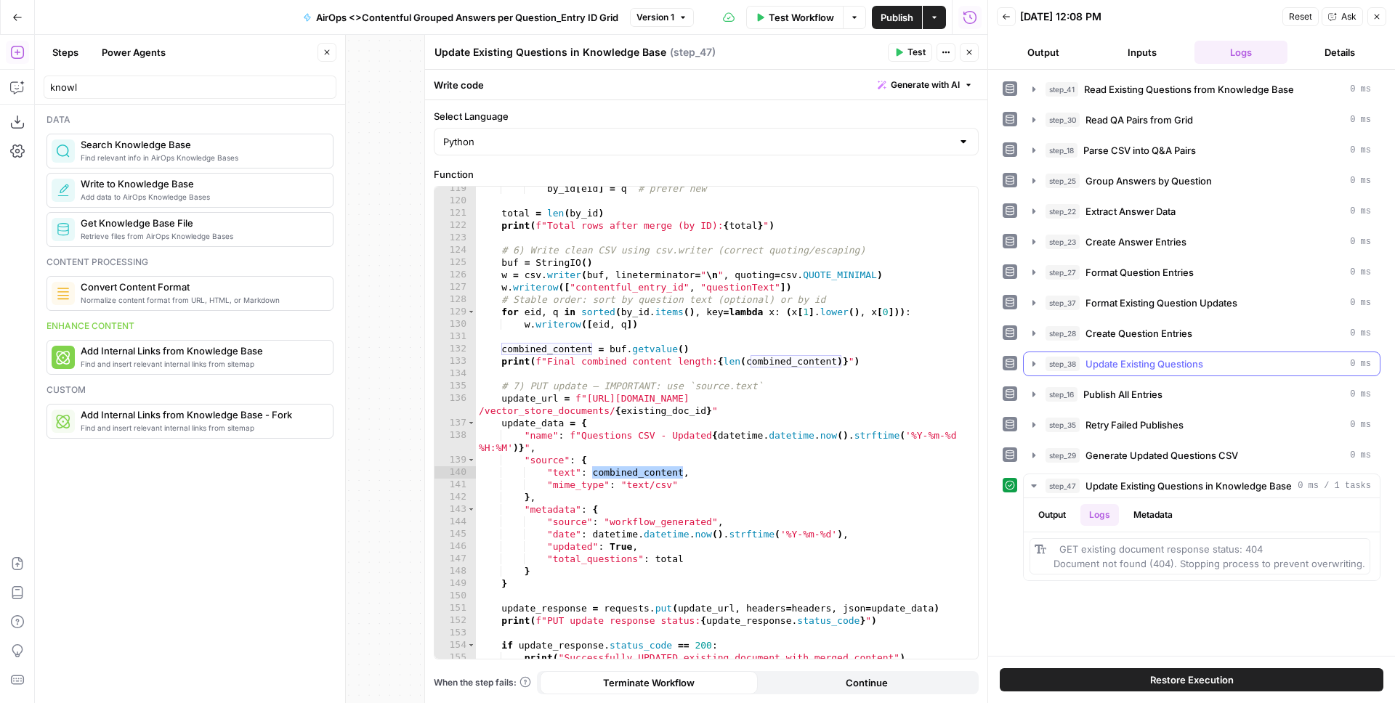
scroll to position [0, 0]
click at [1036, 486] on icon "button" at bounding box center [1034, 486] width 12 height 12
click at [1011, 18] on button "Back" at bounding box center [1006, 16] width 19 height 19
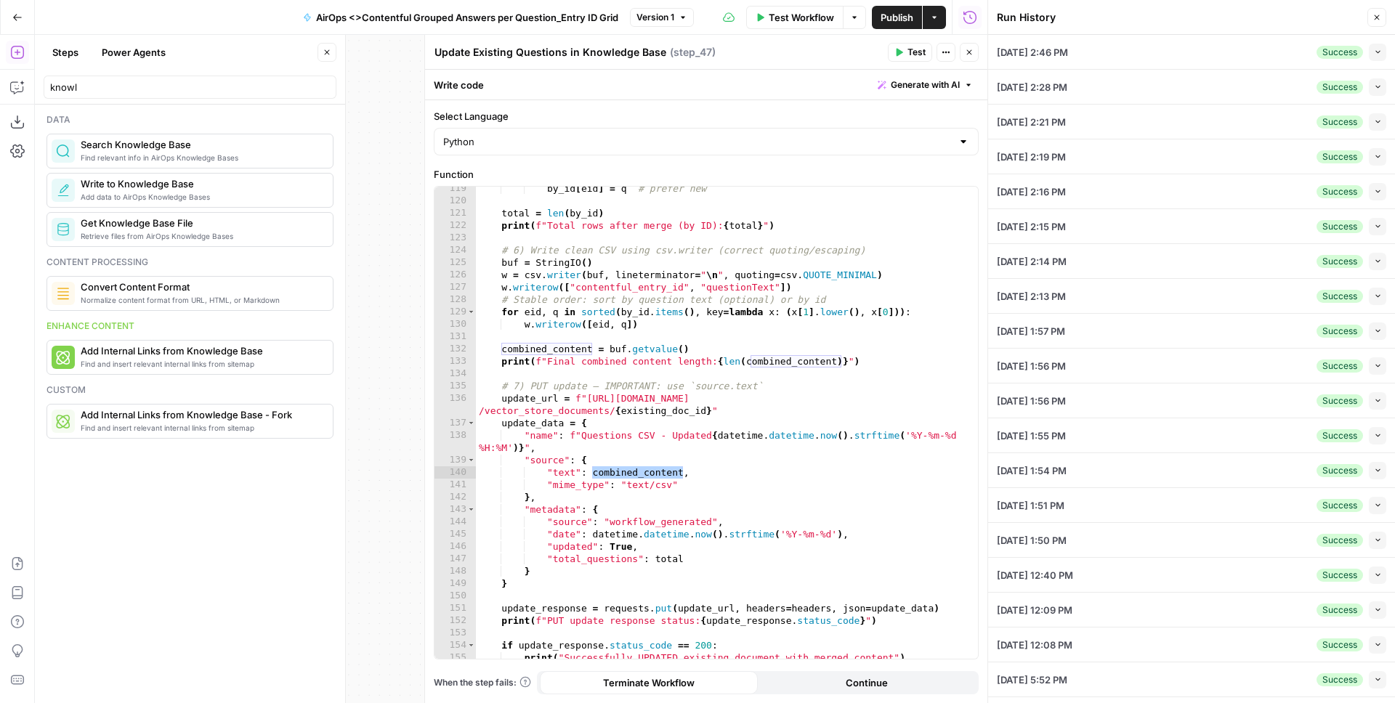
scroll to position [29, 0]
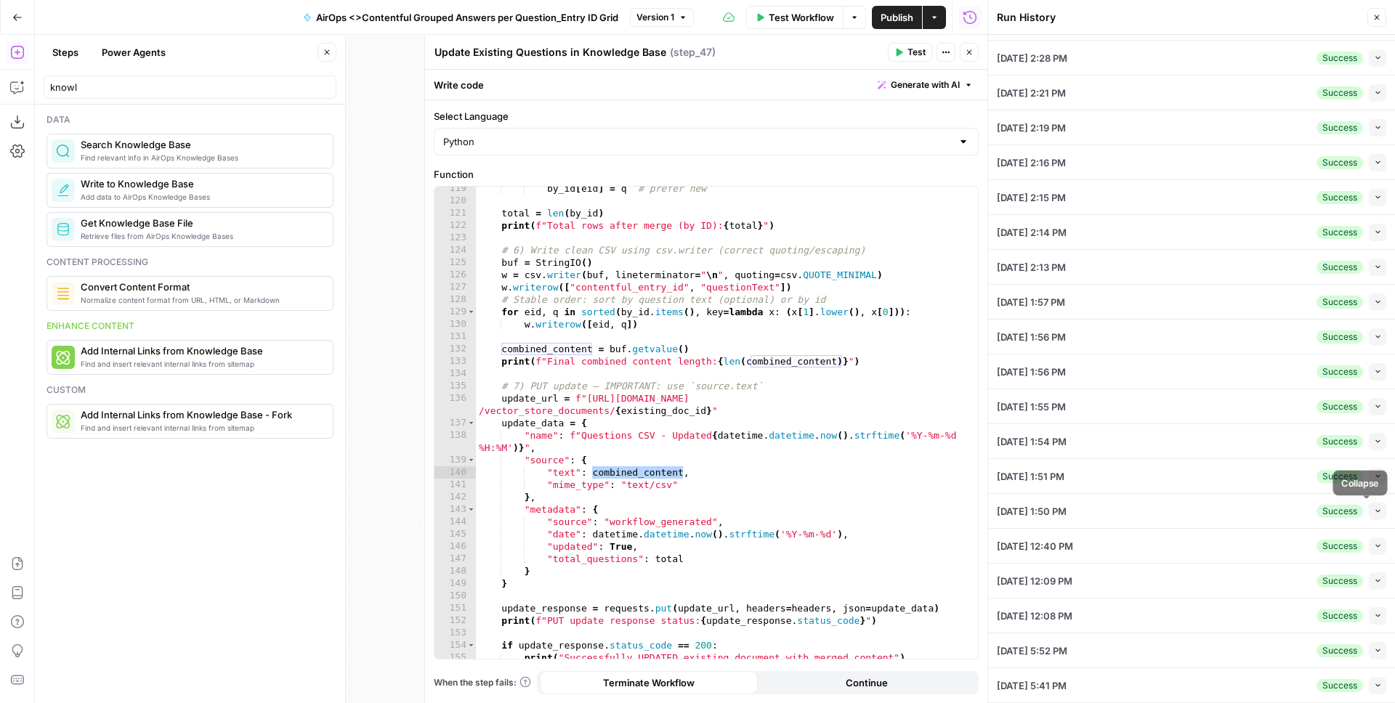
click at [1374, 512] on icon "button" at bounding box center [1378, 511] width 8 height 8
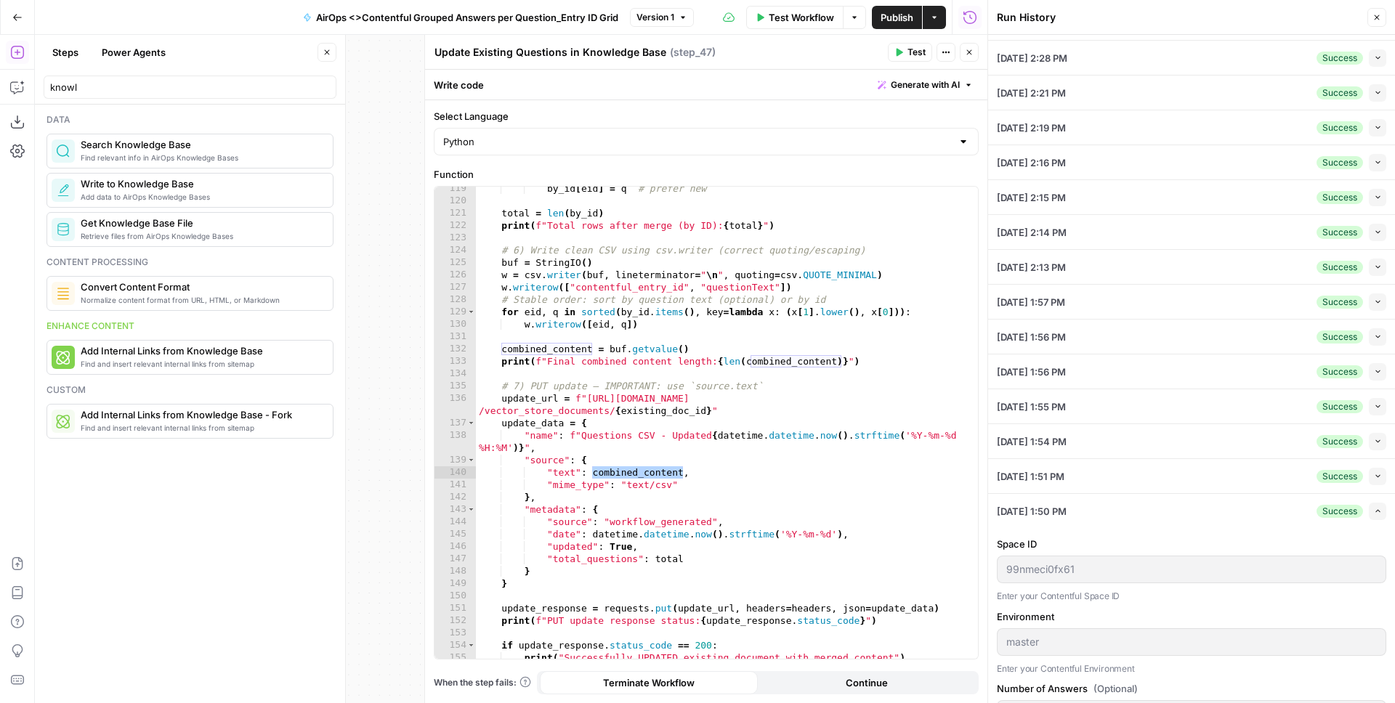
click at [1374, 302] on icon "button" at bounding box center [1378, 302] width 8 height 8
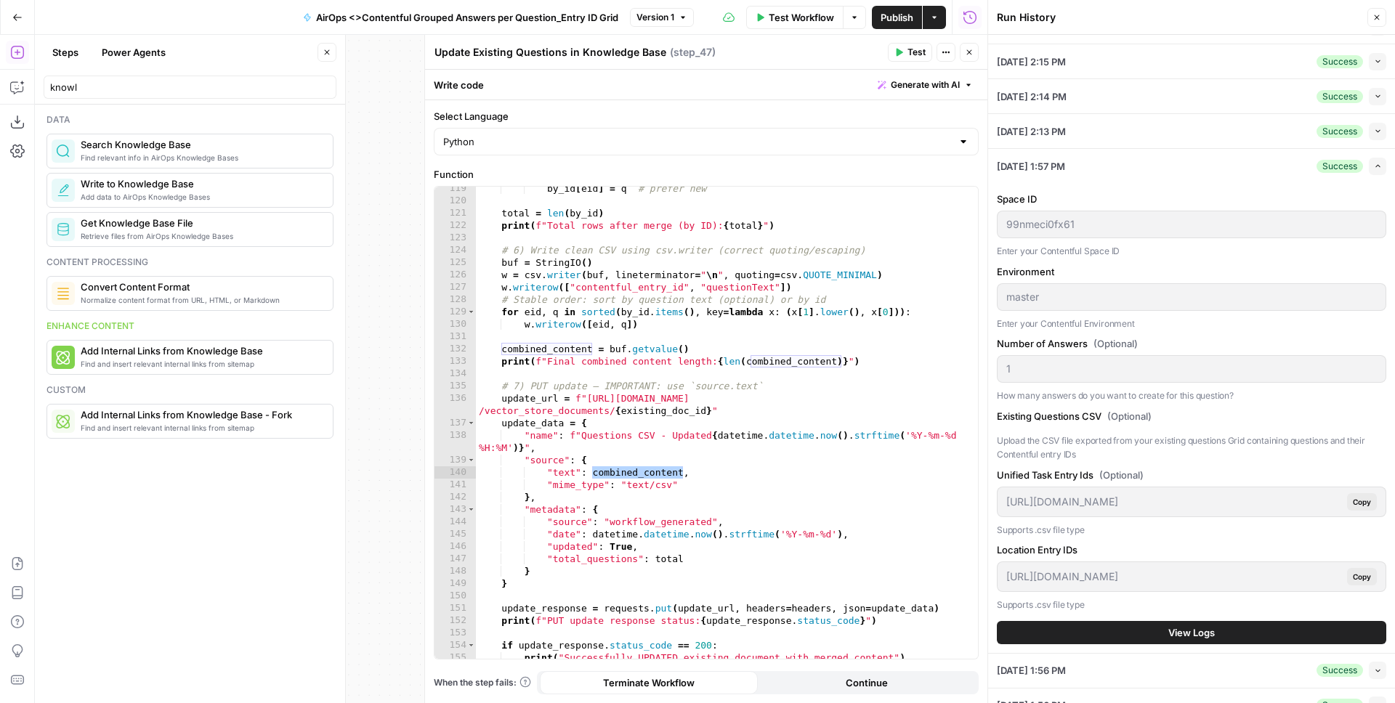
scroll to position [240, 0]
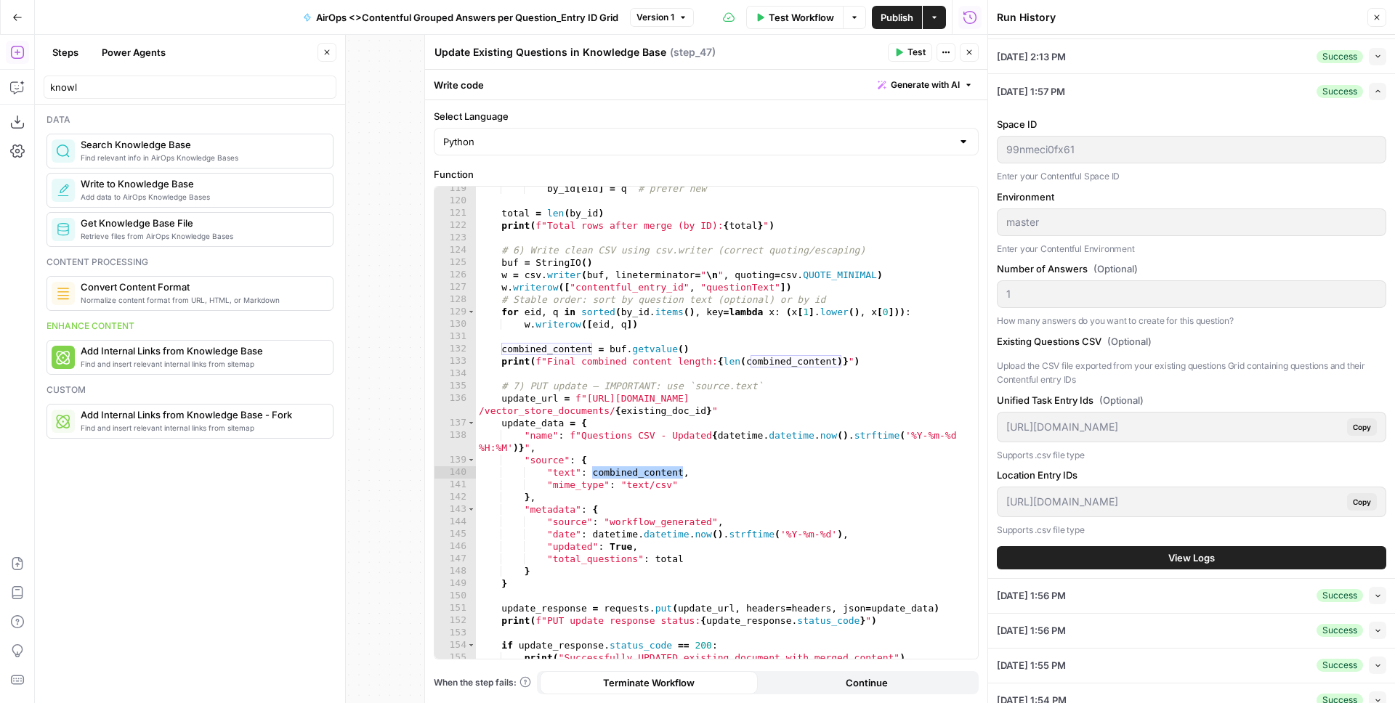
click at [1147, 567] on button "View Logs" at bounding box center [1192, 558] width 390 height 23
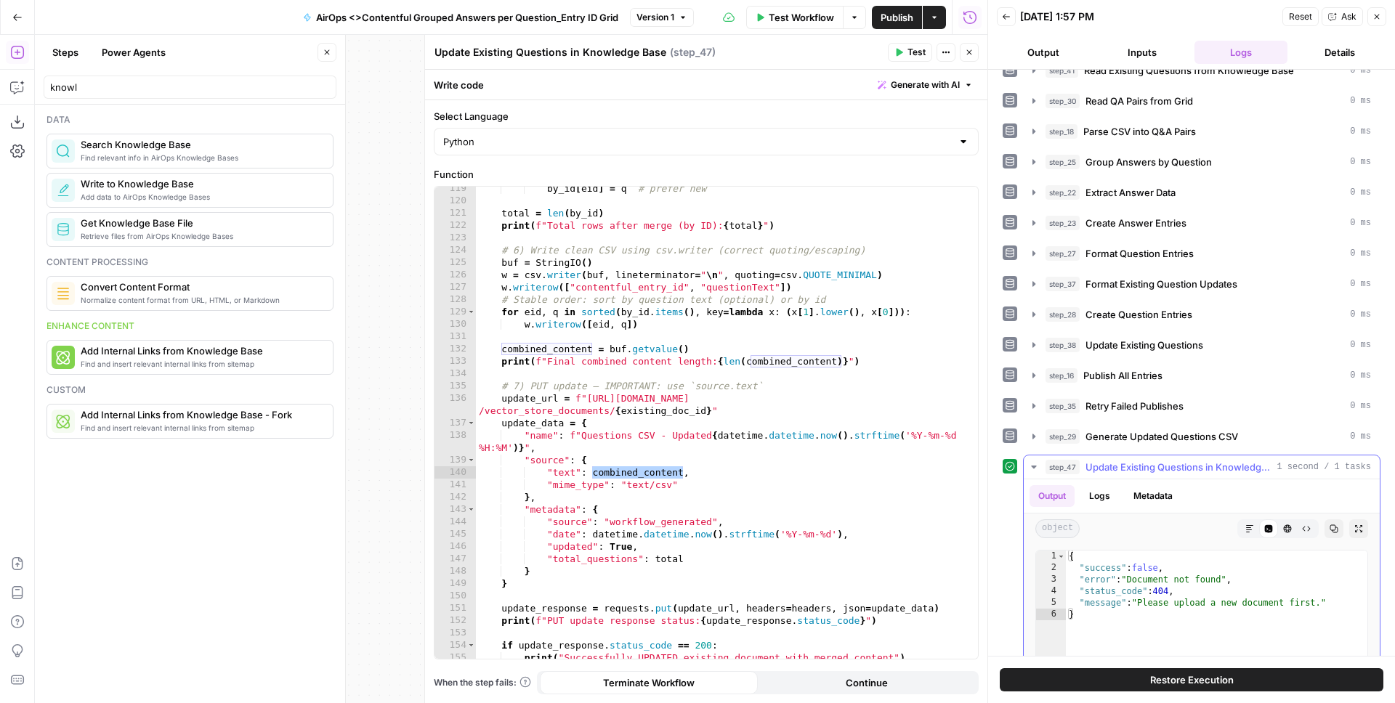
scroll to position [28, 0]
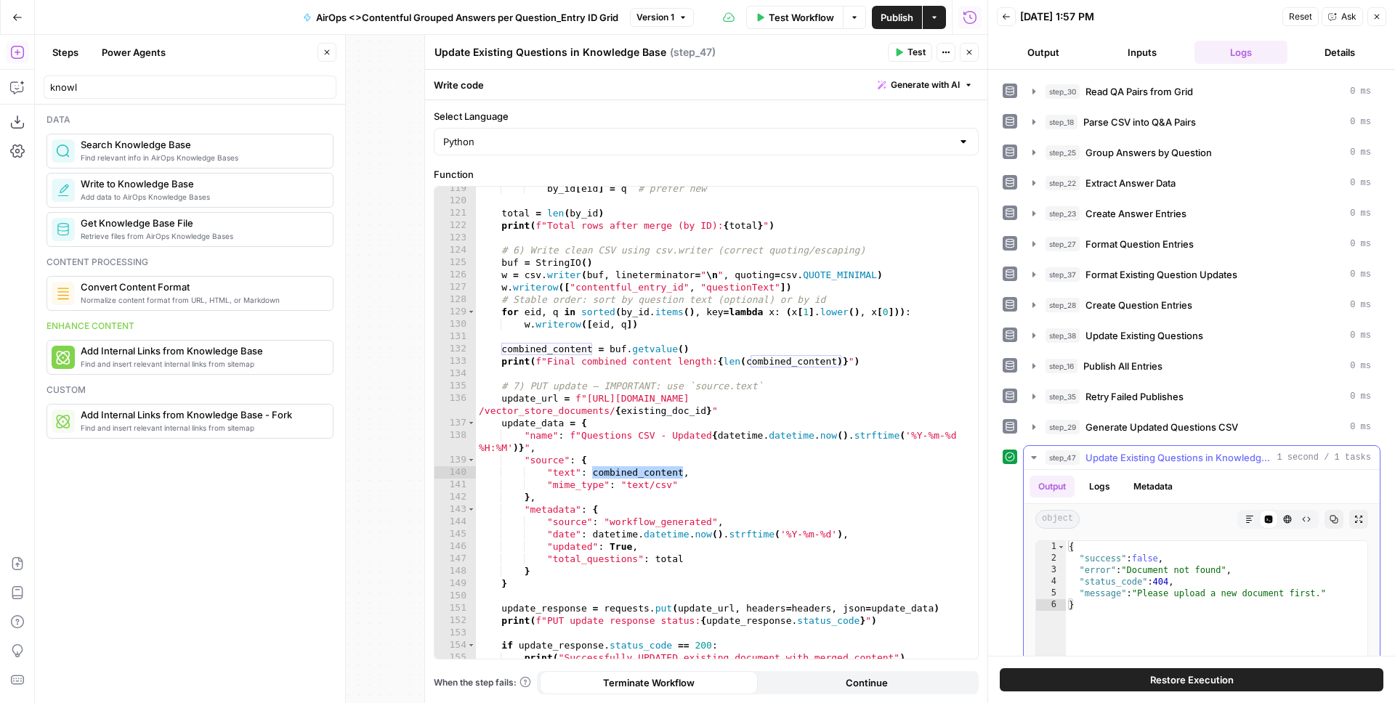
click at [1038, 455] on icon "button" at bounding box center [1034, 458] width 12 height 12
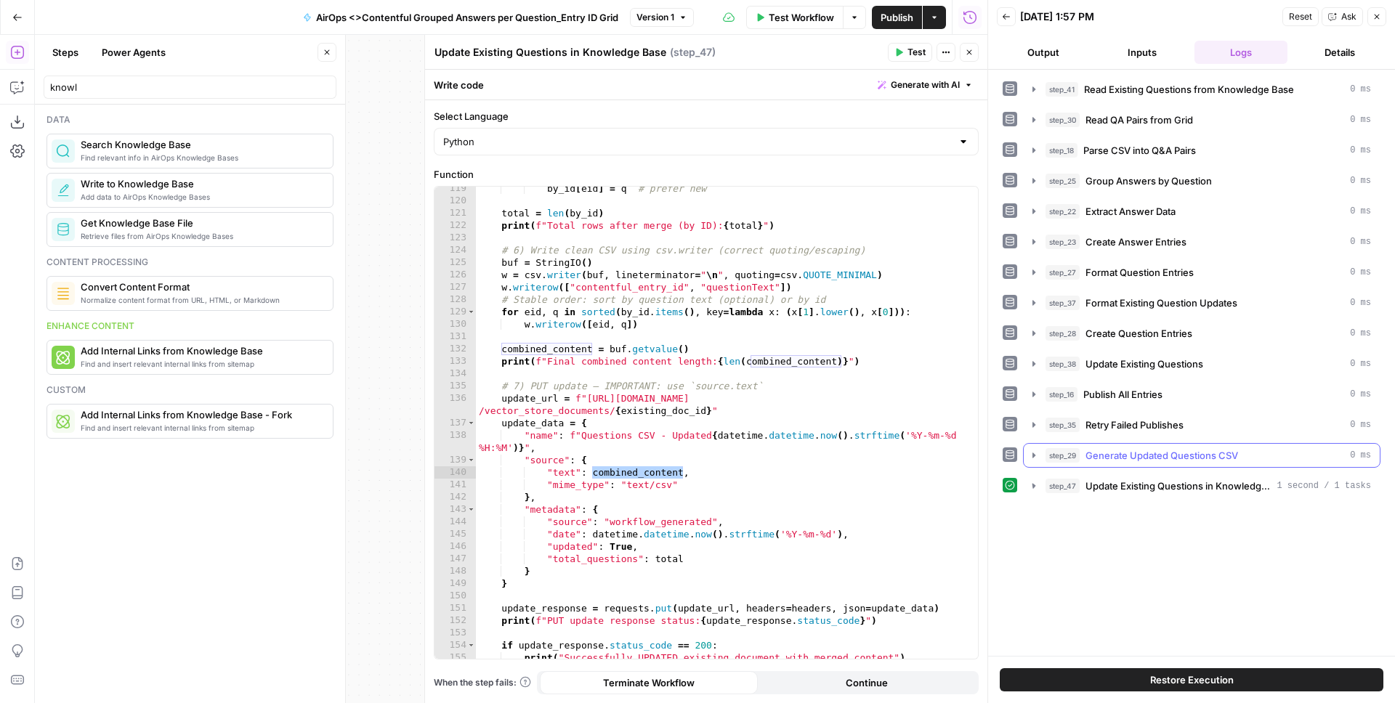
scroll to position [0, 0]
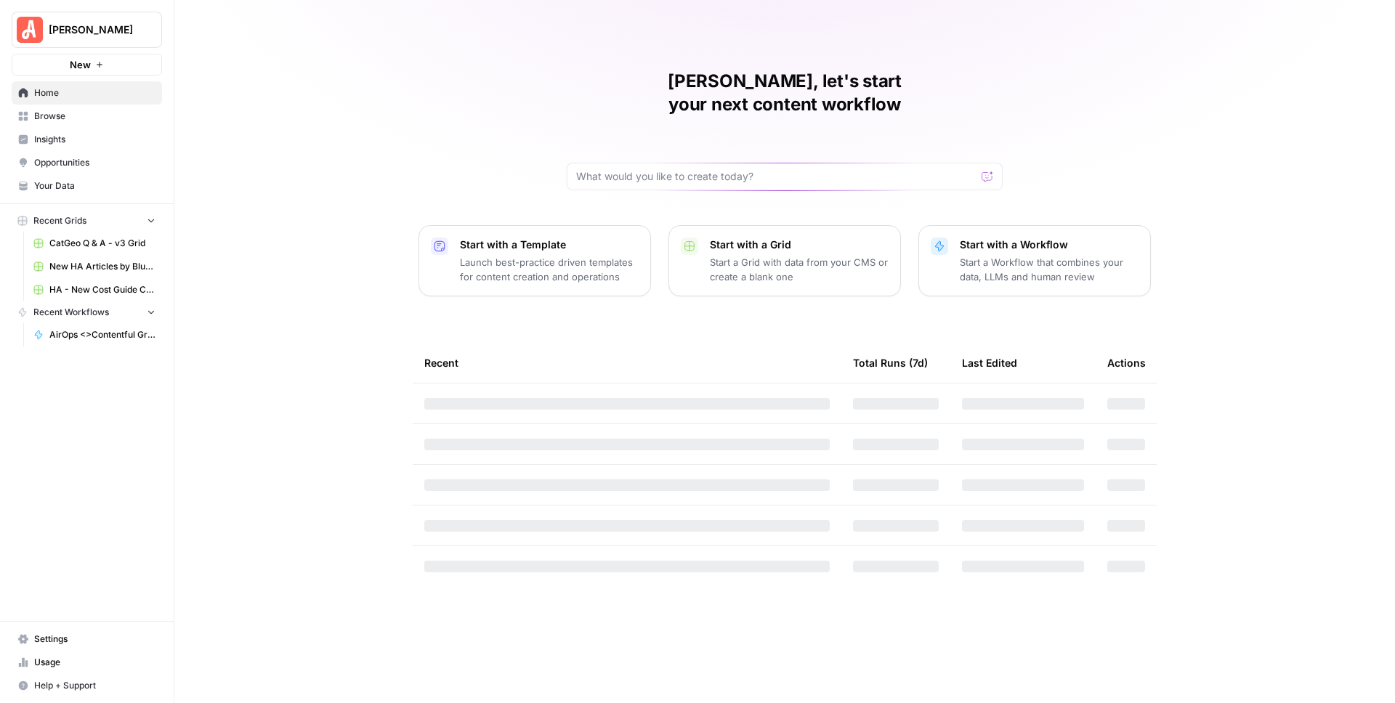
click at [55, 25] on span "[PERSON_NAME]" at bounding box center [93, 30] width 88 height 15
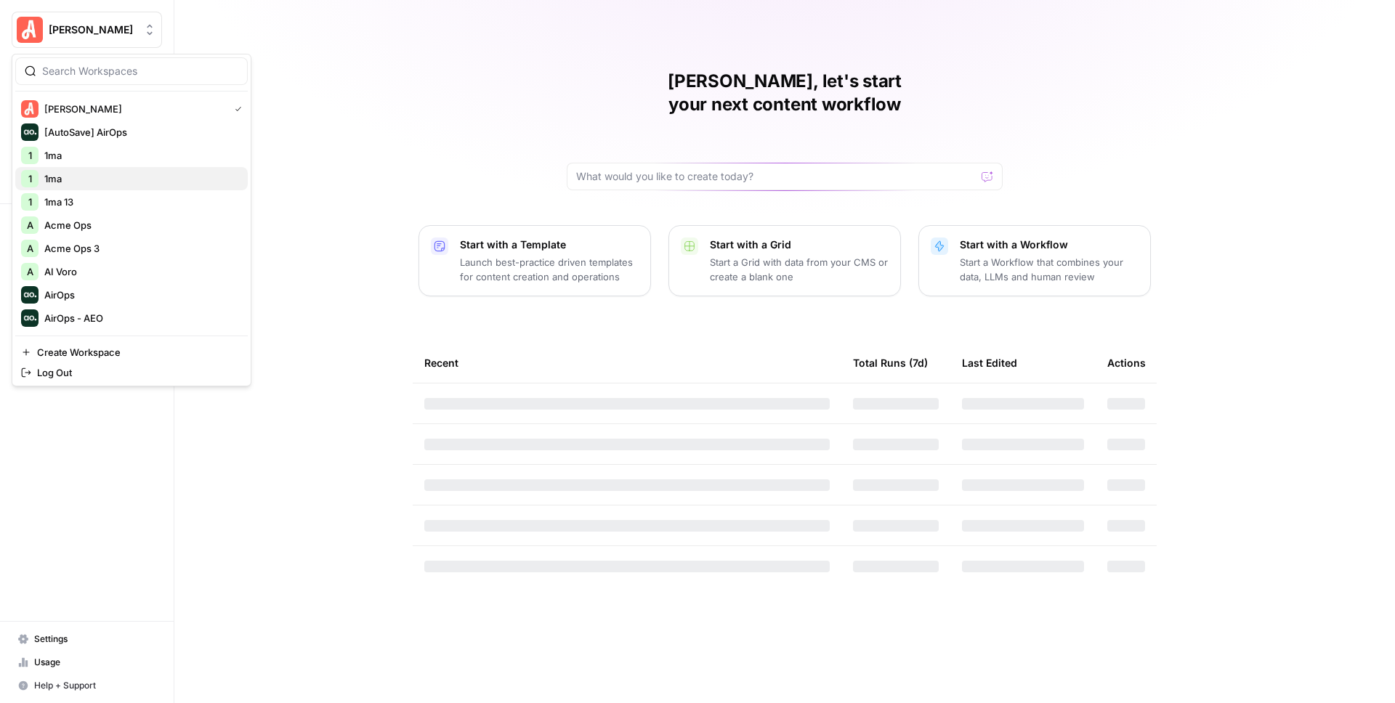
click at [63, 175] on span "1ma" at bounding box center [140, 179] width 192 height 15
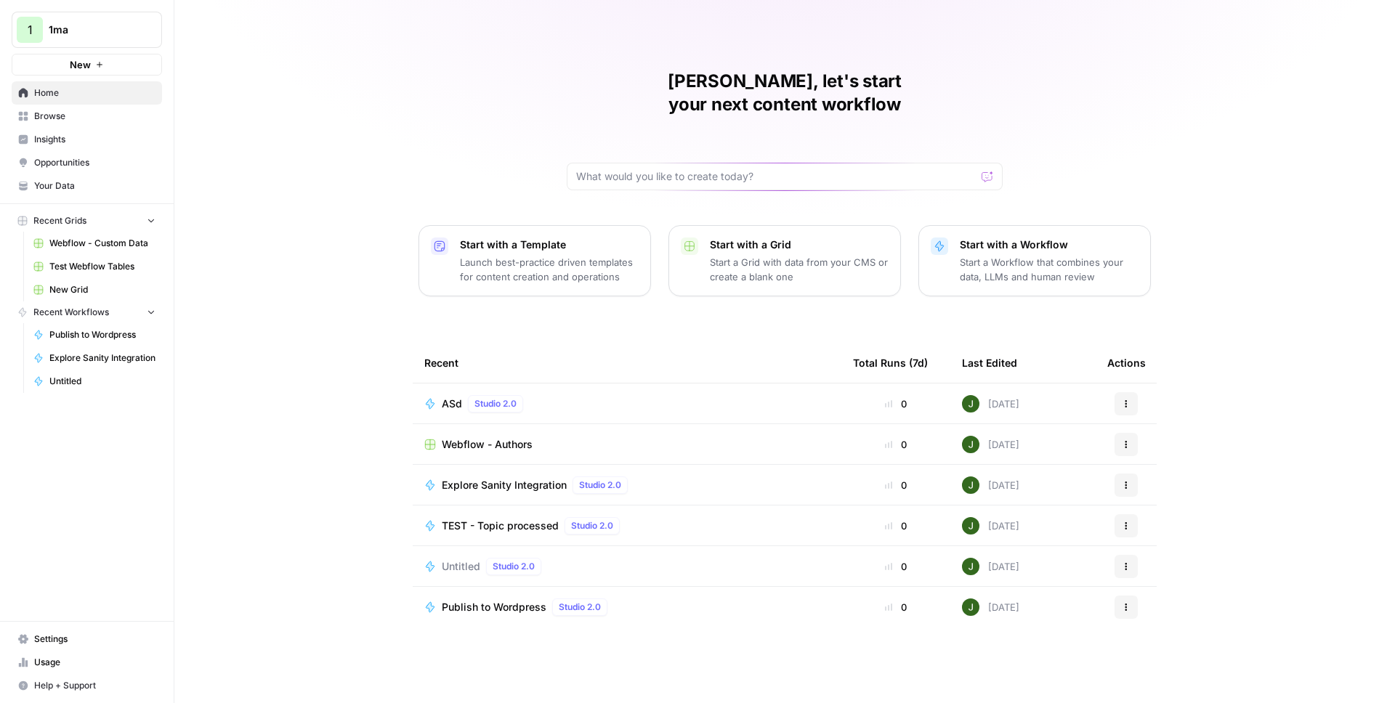
click at [456, 397] on span "ASd" at bounding box center [452, 404] width 20 height 15
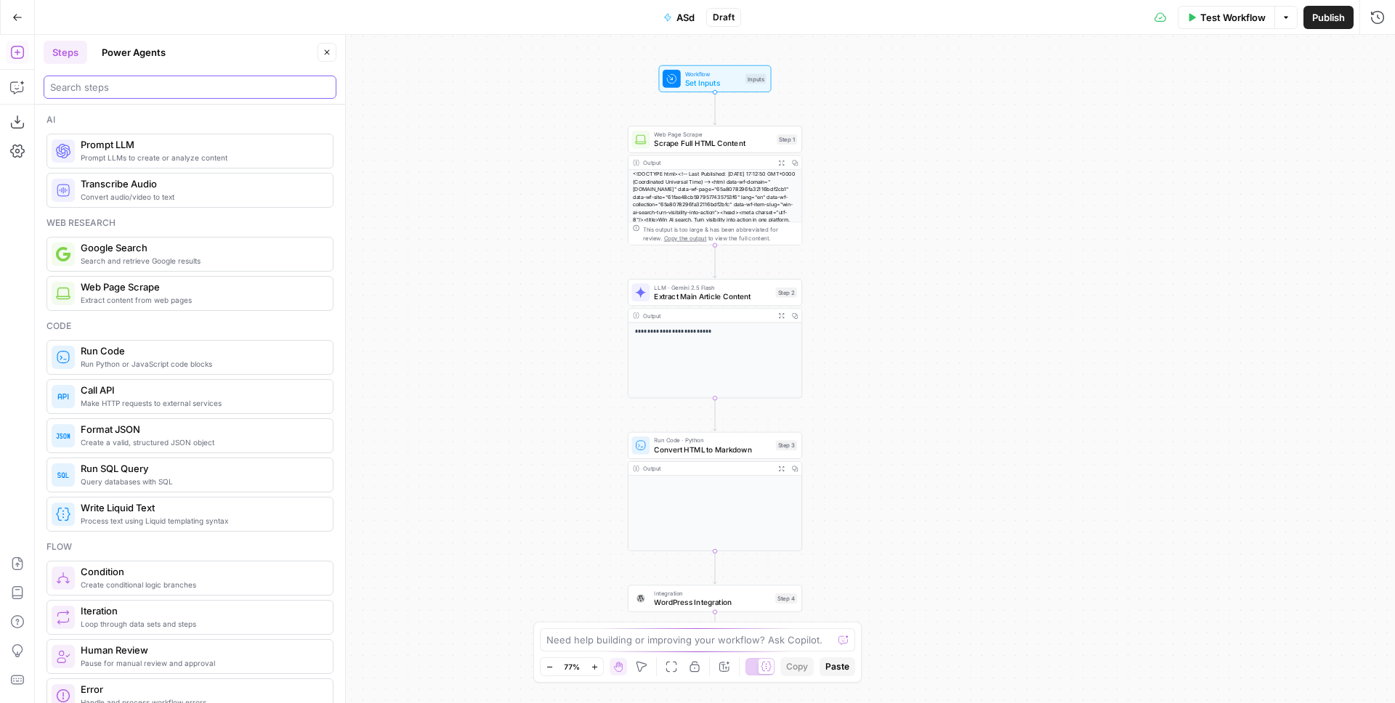
click at [97, 89] on input "search" at bounding box center [190, 87] width 280 height 15
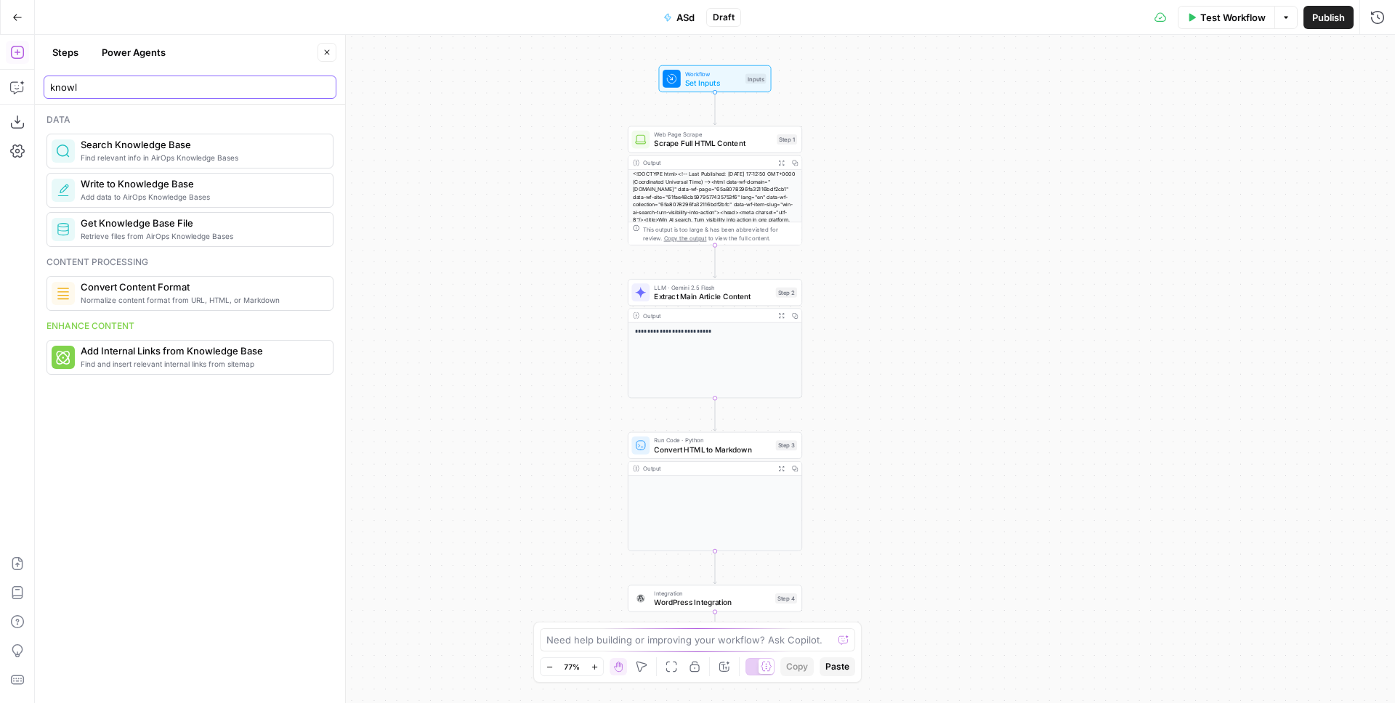
type input "knowl"
click at [158, 185] on span "Write to Knowledge Base" at bounding box center [201, 184] width 241 height 15
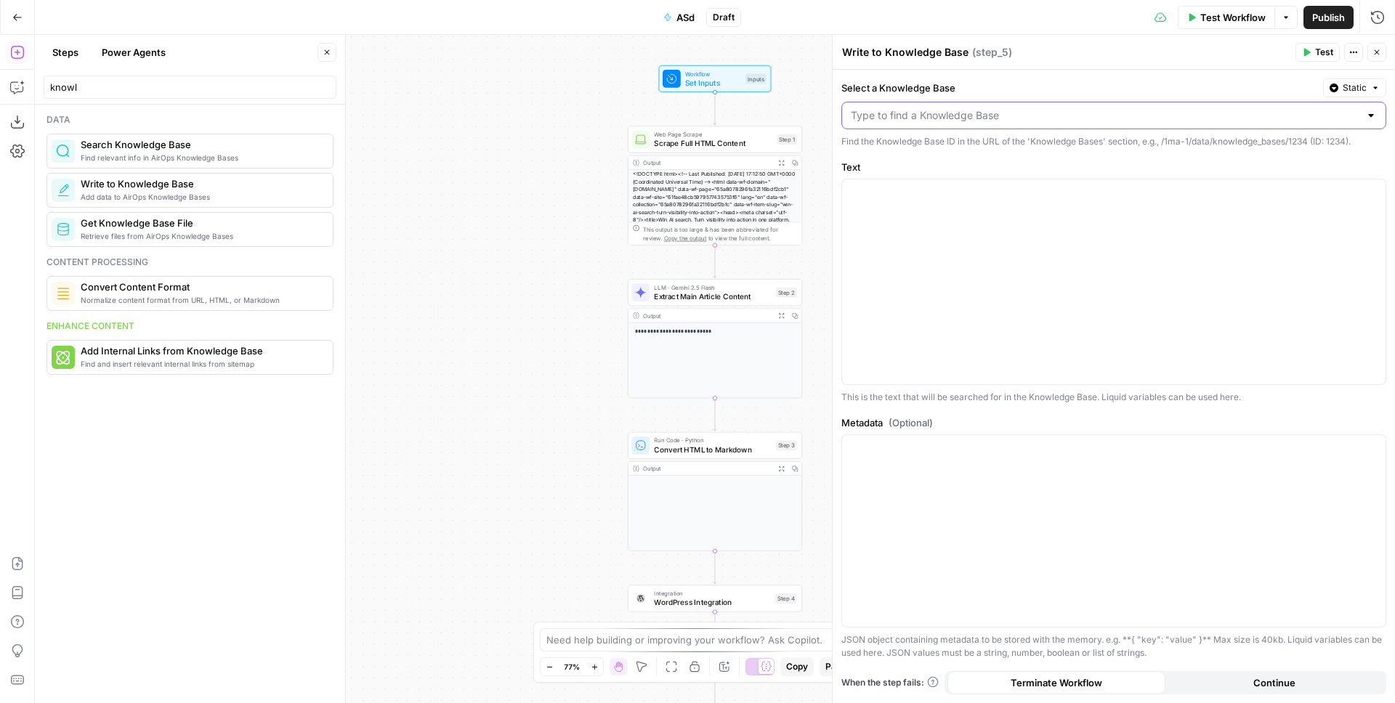
click at [954, 109] on input "Select a Knowledge Base" at bounding box center [1105, 115] width 509 height 15
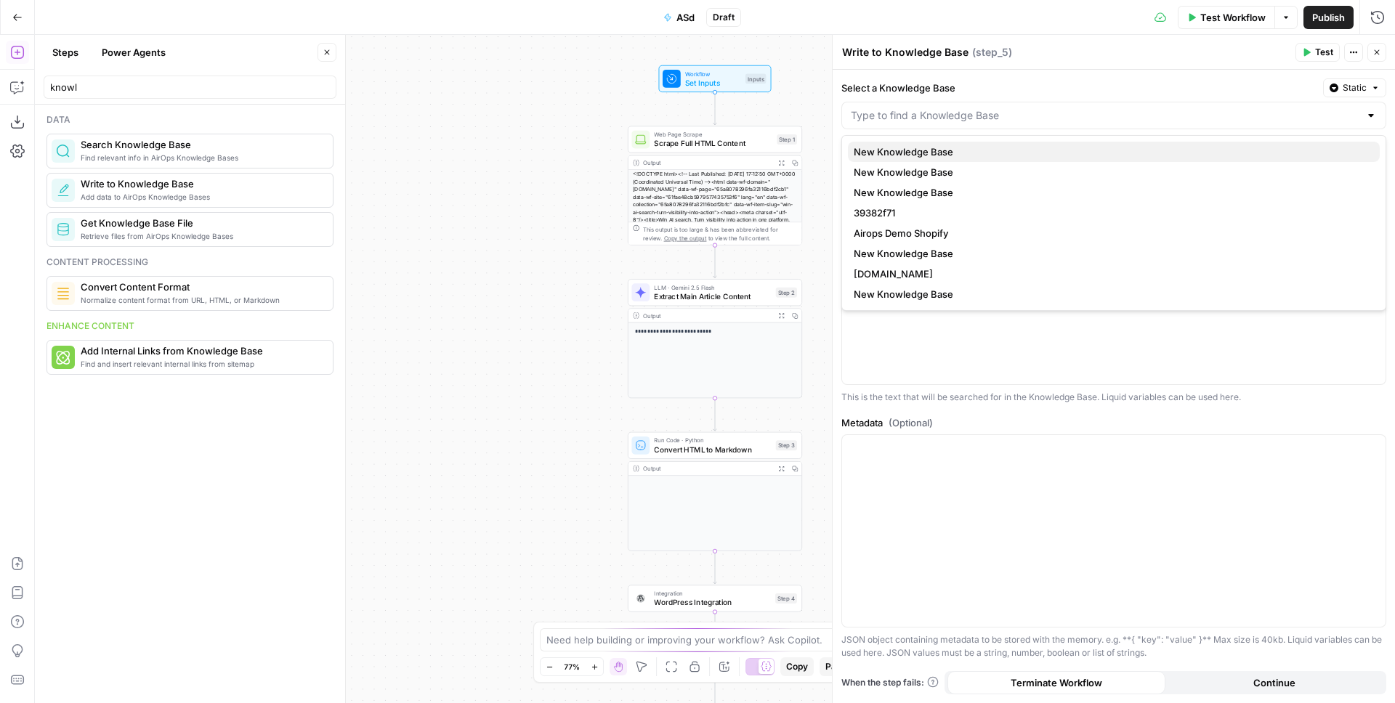
click at [925, 158] on span "New Knowledge Base" at bounding box center [1111, 152] width 515 height 15
type input "New Knowledge Base"
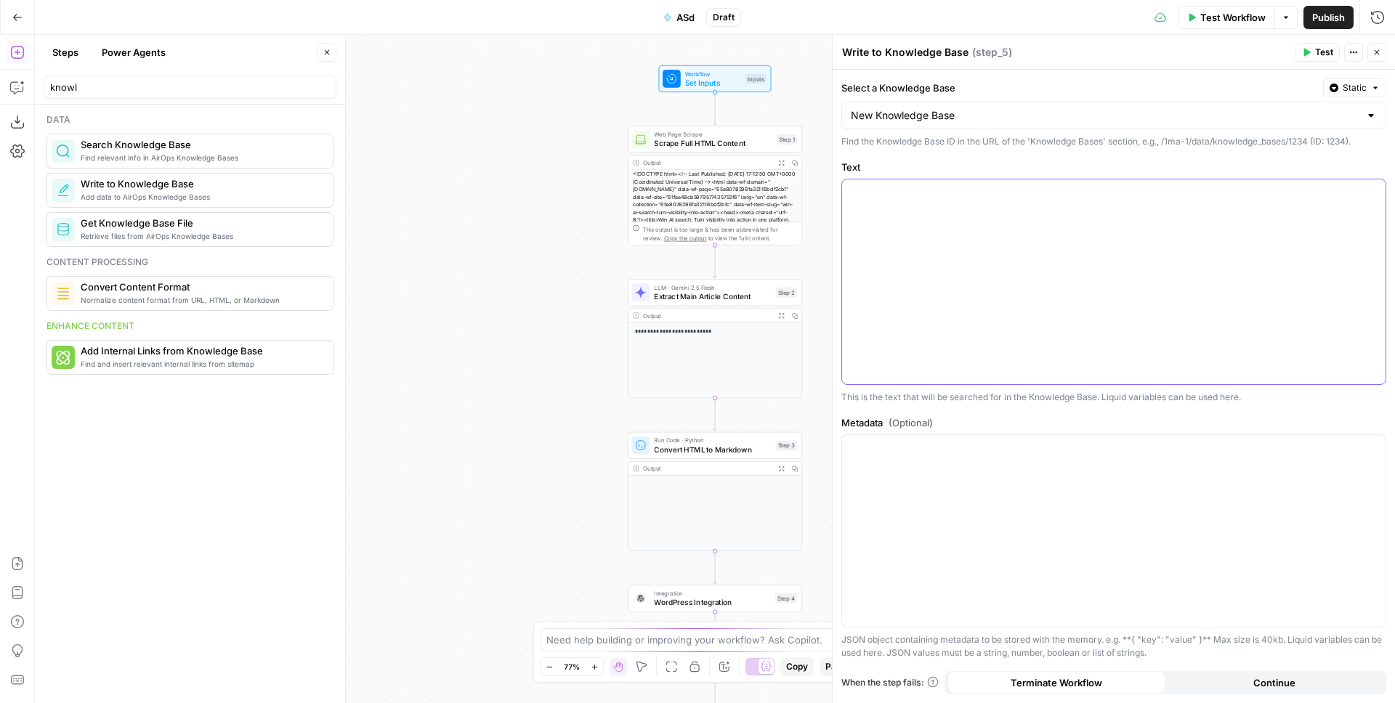
click at [912, 182] on div at bounding box center [1114, 282] width 544 height 205
click at [944, 490] on div at bounding box center [1114, 531] width 544 height 192
click at [962, 119] on input "Select a Knowledge Base" at bounding box center [1105, 115] width 509 height 15
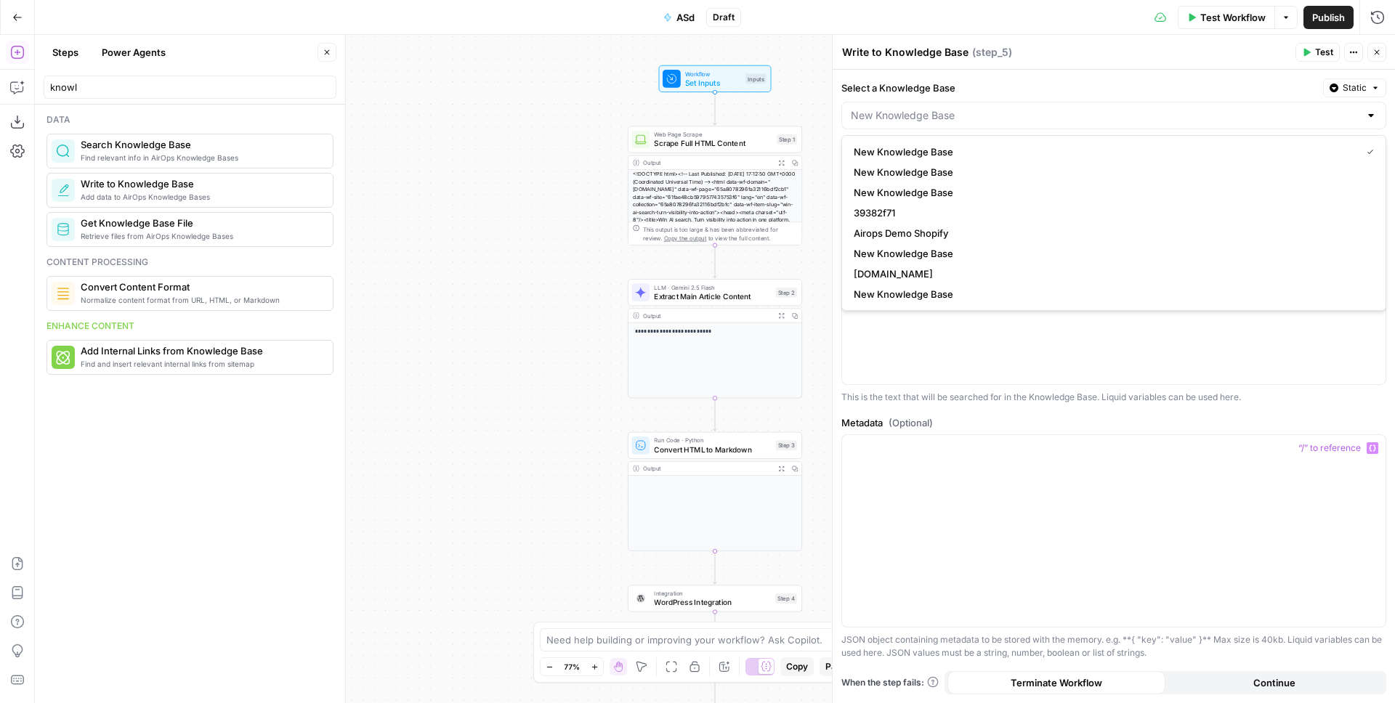
type input "New Knowledge Base"
click at [961, 91] on label "Select a Knowledge Base" at bounding box center [1080, 88] width 476 height 15
click at [961, 108] on input "New Knowledge Base" at bounding box center [1105, 115] width 509 height 15
click at [956, 160] on button "New Knowledge Base" at bounding box center [1114, 152] width 532 height 20
type input "New Knowledge Base"
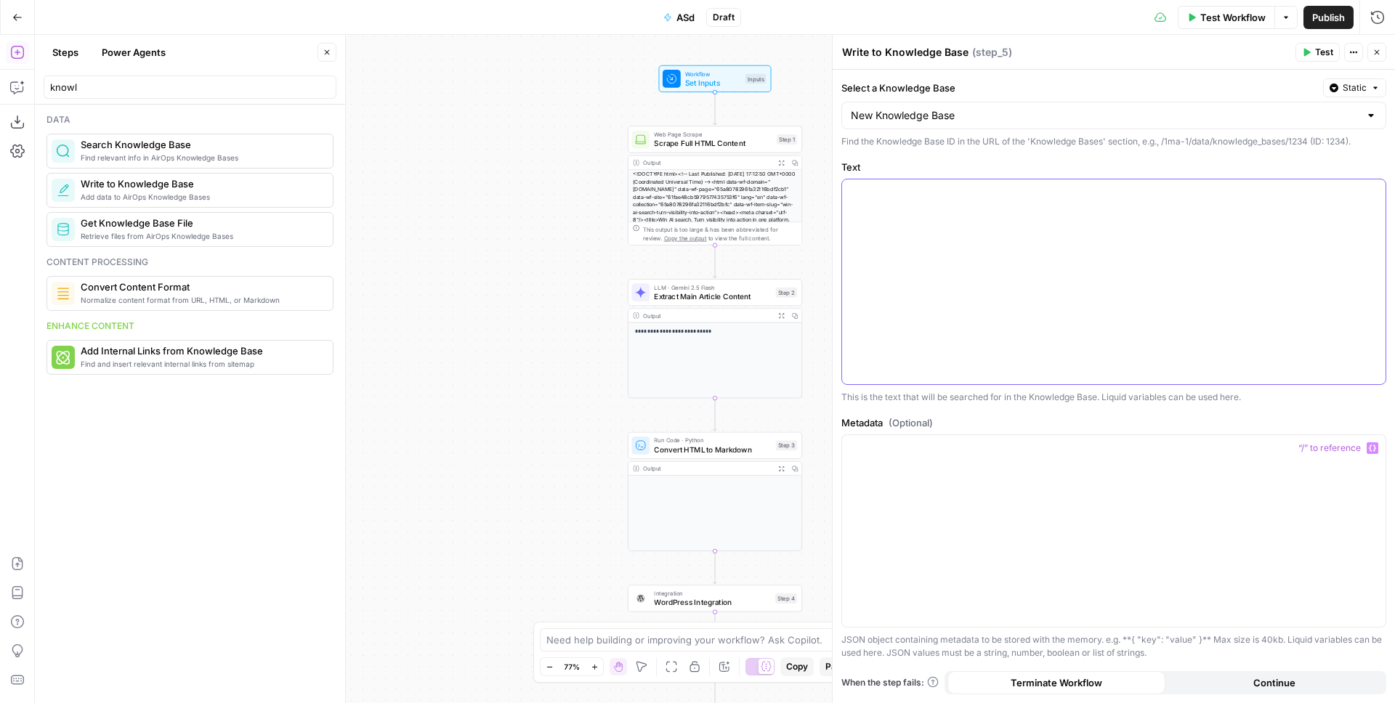
click at [1101, 254] on div at bounding box center [1114, 282] width 544 height 205
